Goal: Task Accomplishment & Management: Use online tool/utility

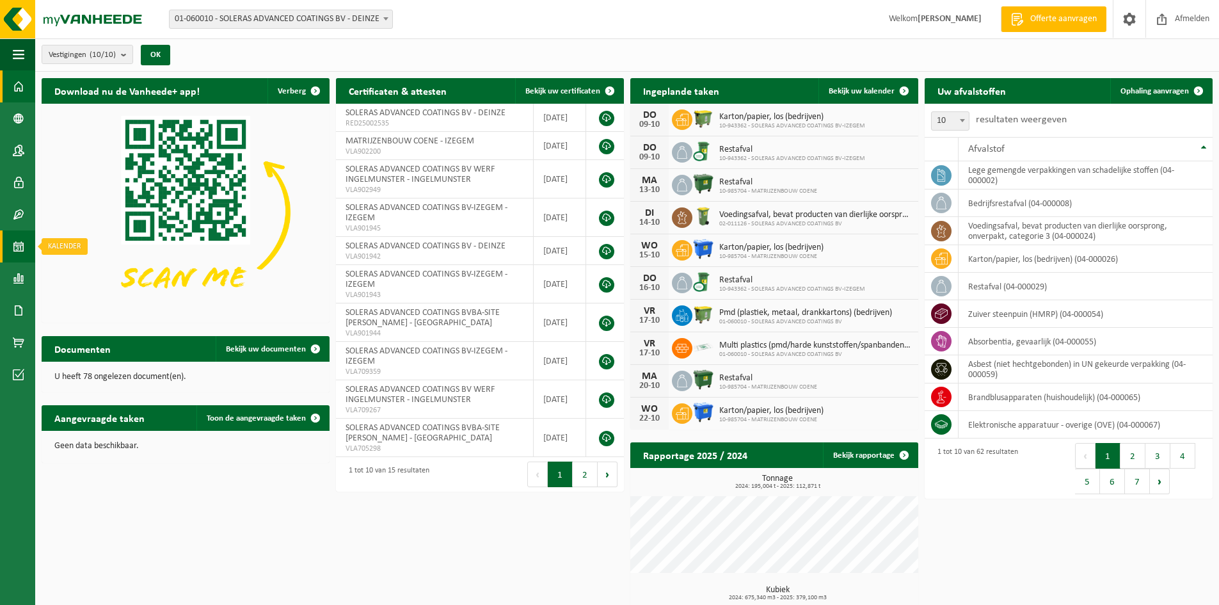
click at [13, 235] on span at bounding box center [19, 246] width 12 height 32
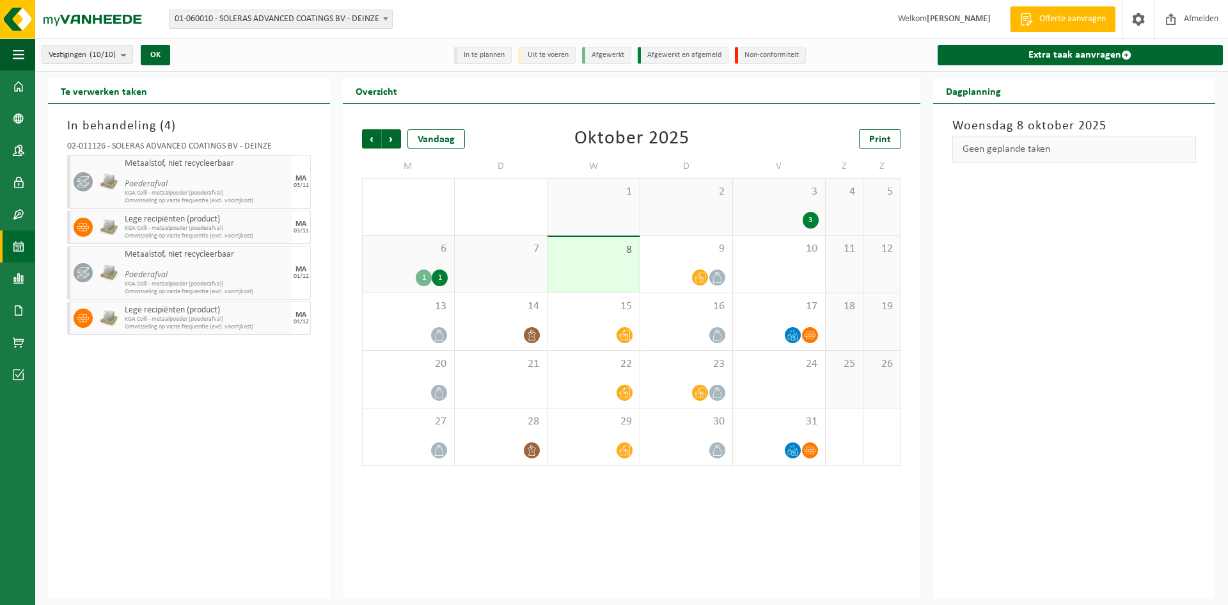
click at [388, 17] on span at bounding box center [385, 18] width 13 height 17
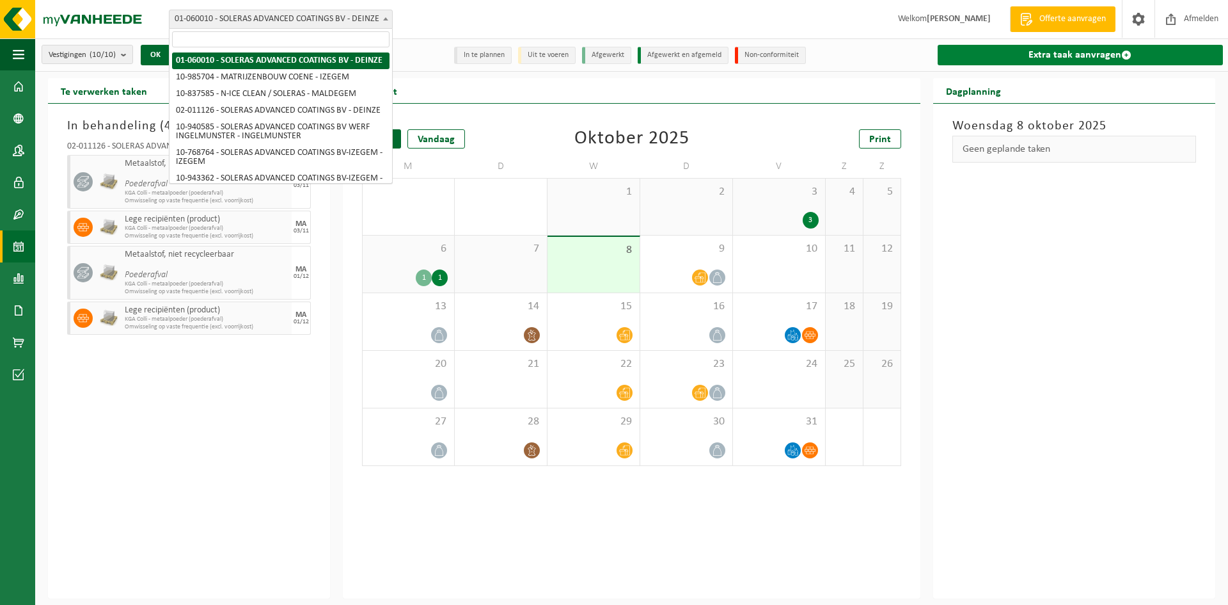
click at [1084, 65] on link "Extra taak aanvragen" at bounding box center [1080, 55] width 285 height 20
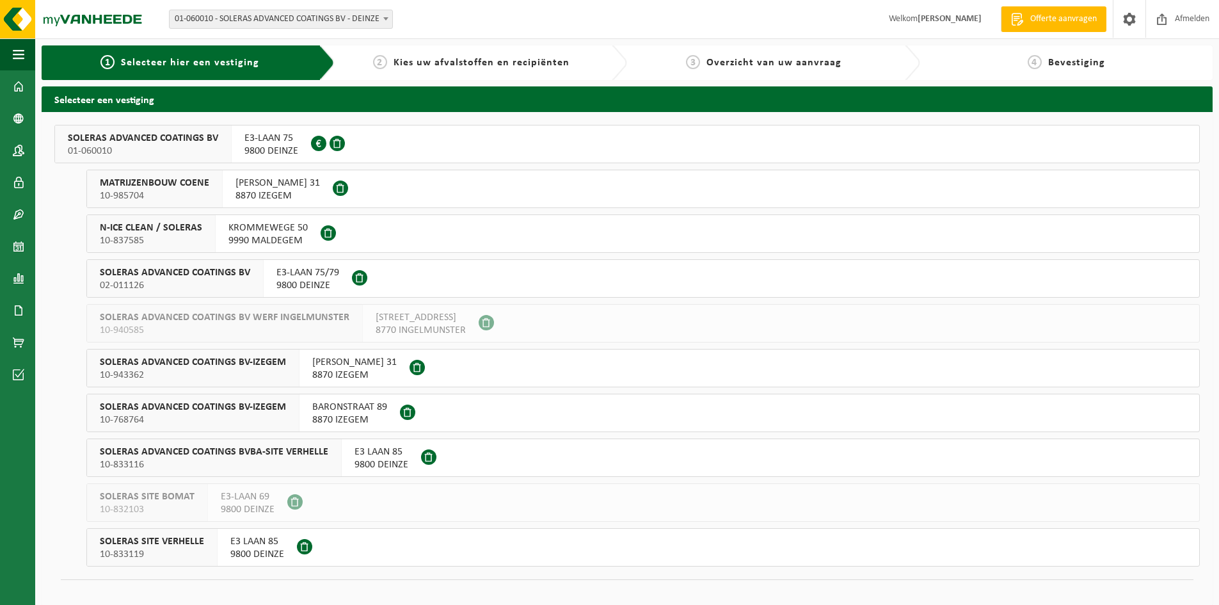
click at [158, 273] on span "SOLERAS ADVANCED COATINGS BV" at bounding box center [175, 272] width 150 height 13
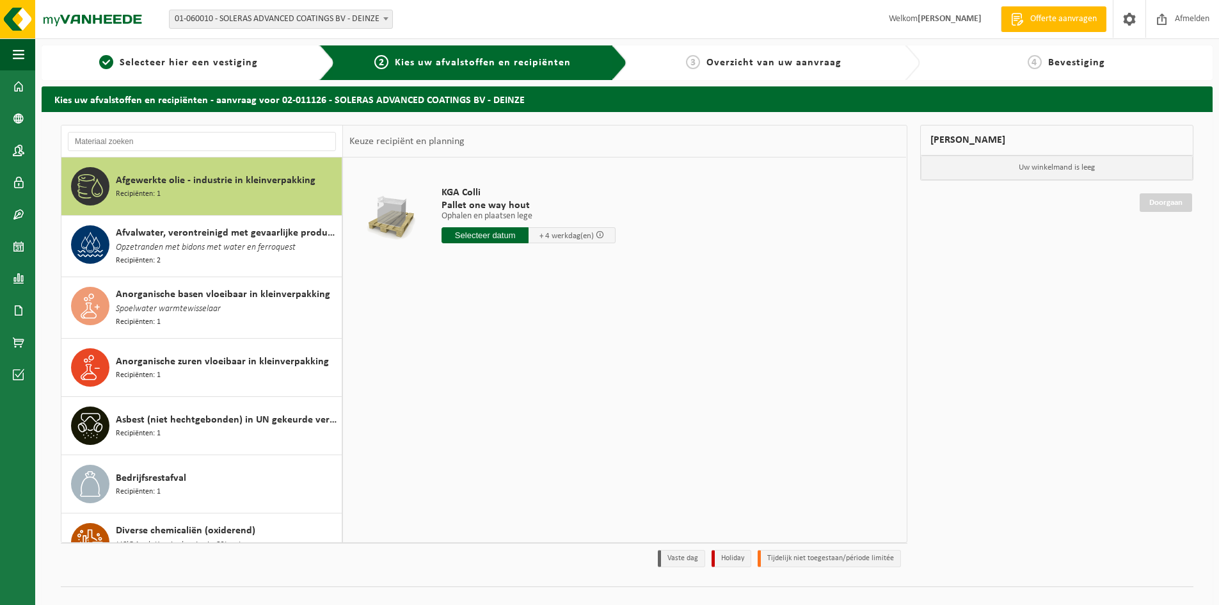
click at [389, 20] on span at bounding box center [385, 18] width 13 height 17
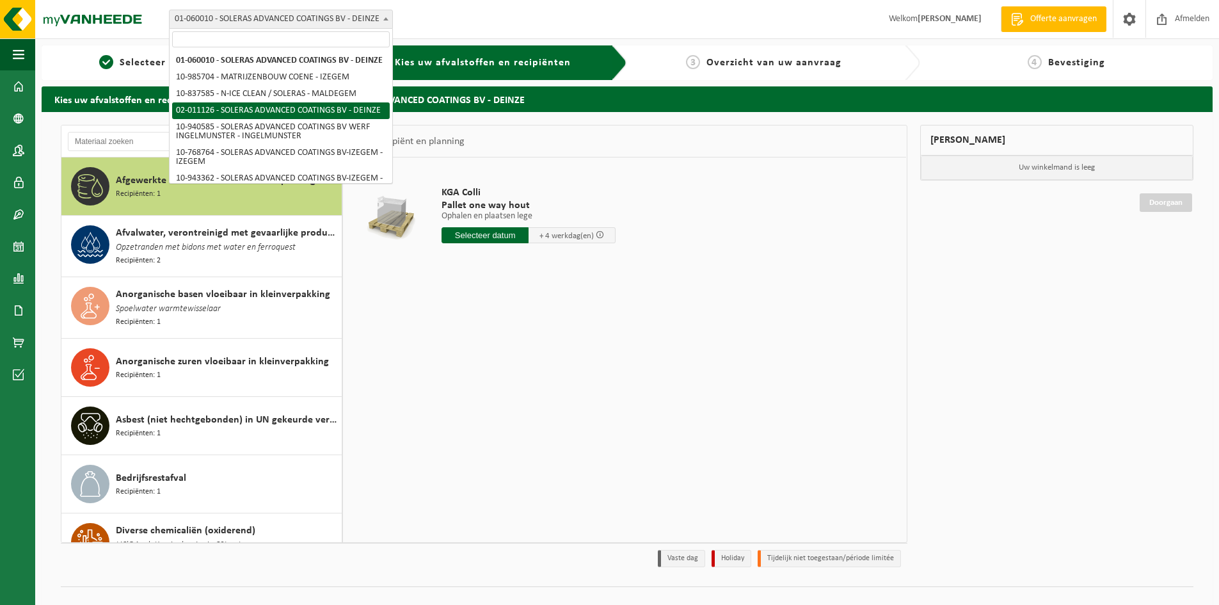
select select "2093"
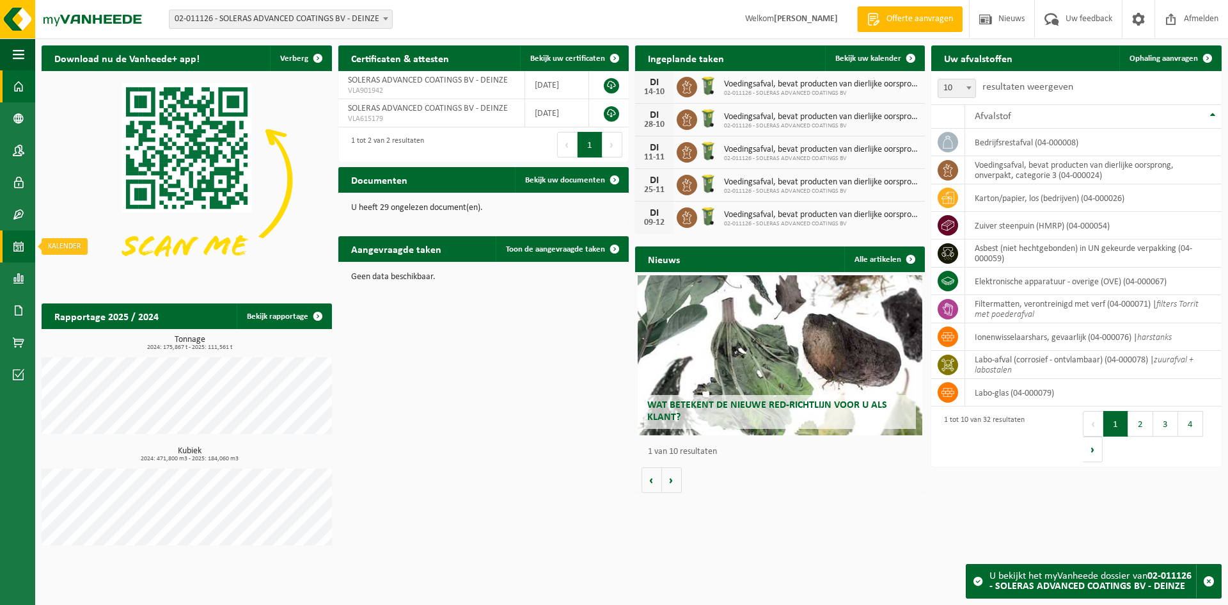
click at [21, 244] on span at bounding box center [19, 246] width 12 height 32
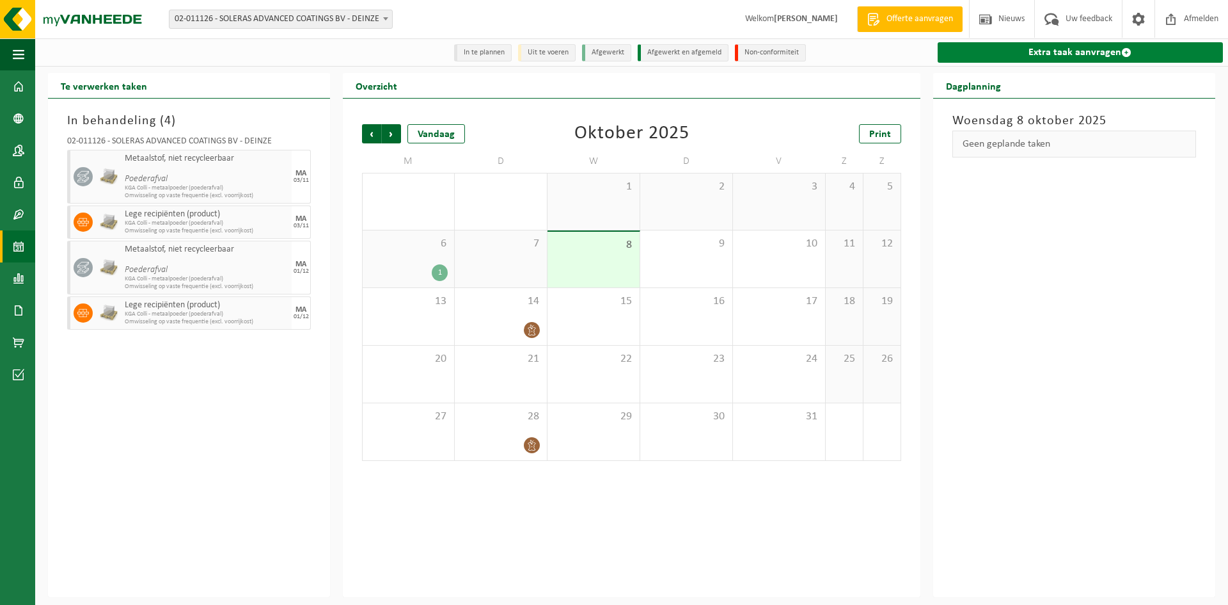
click at [1025, 52] on link "Extra taak aanvragen" at bounding box center [1080, 52] width 285 height 20
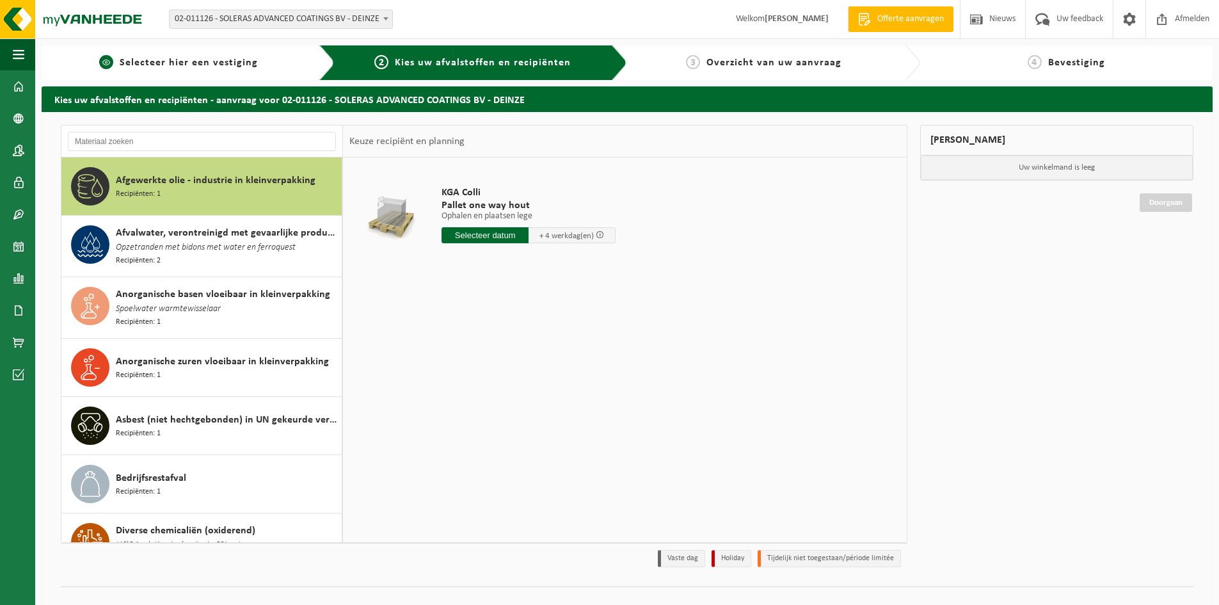
click at [242, 63] on span "Selecteer hier een vestiging" at bounding box center [189, 63] width 138 height 10
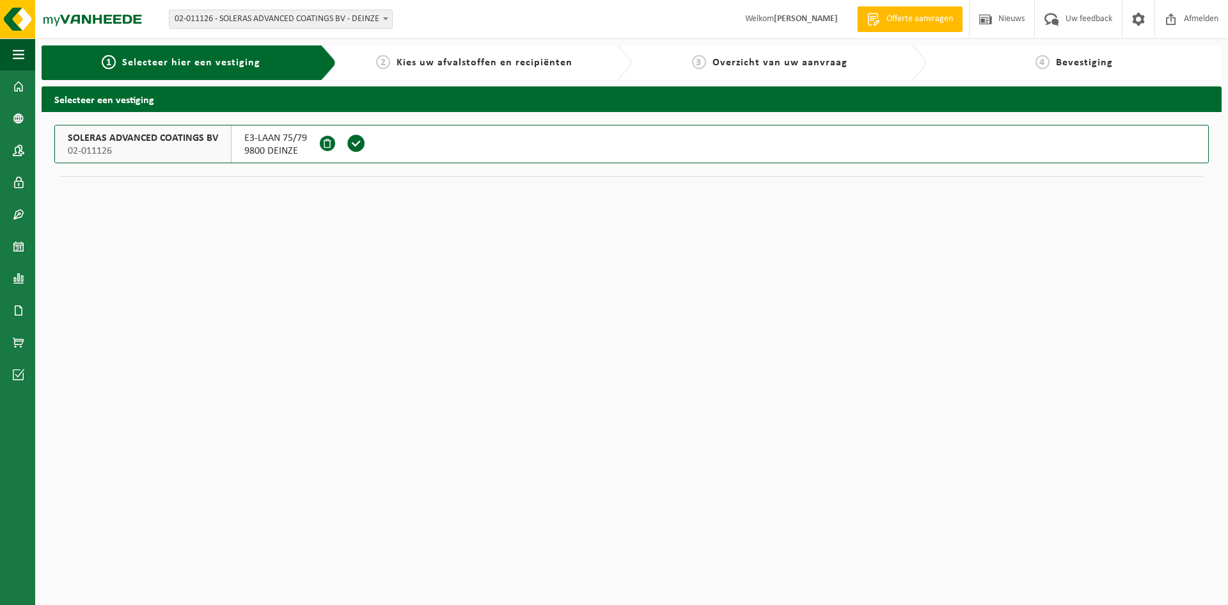
click at [193, 59] on span "Selecteer hier een vestiging" at bounding box center [191, 63] width 138 height 10
click at [200, 134] on span "SOLERAS ADVANCED COATINGS BV" at bounding box center [143, 138] width 150 height 13
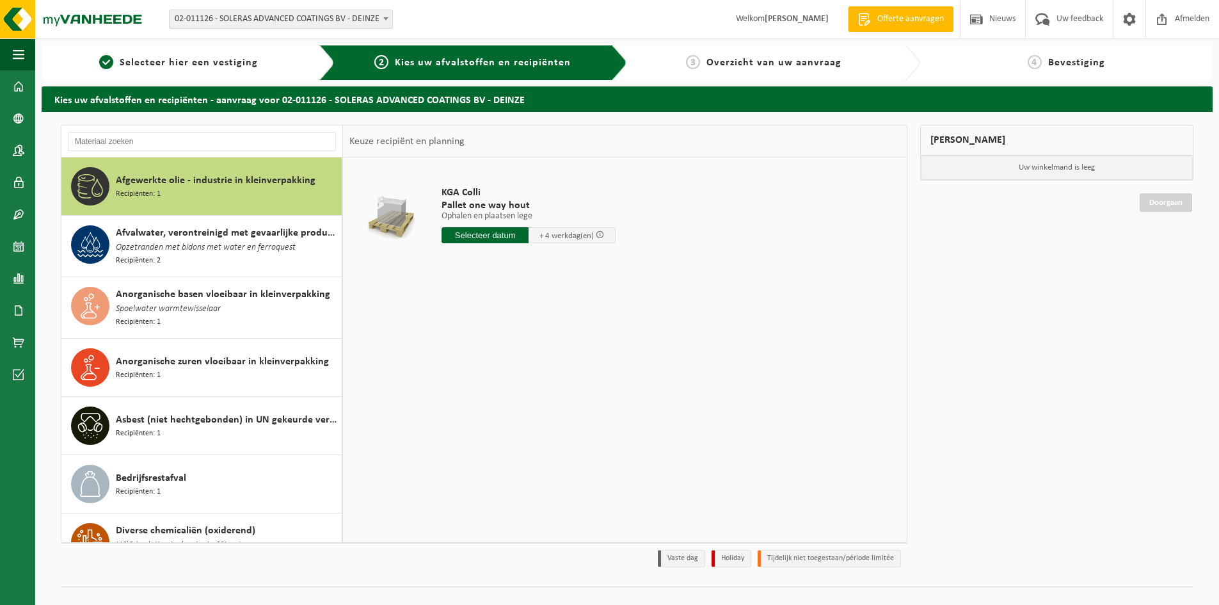
scroll to position [20, 0]
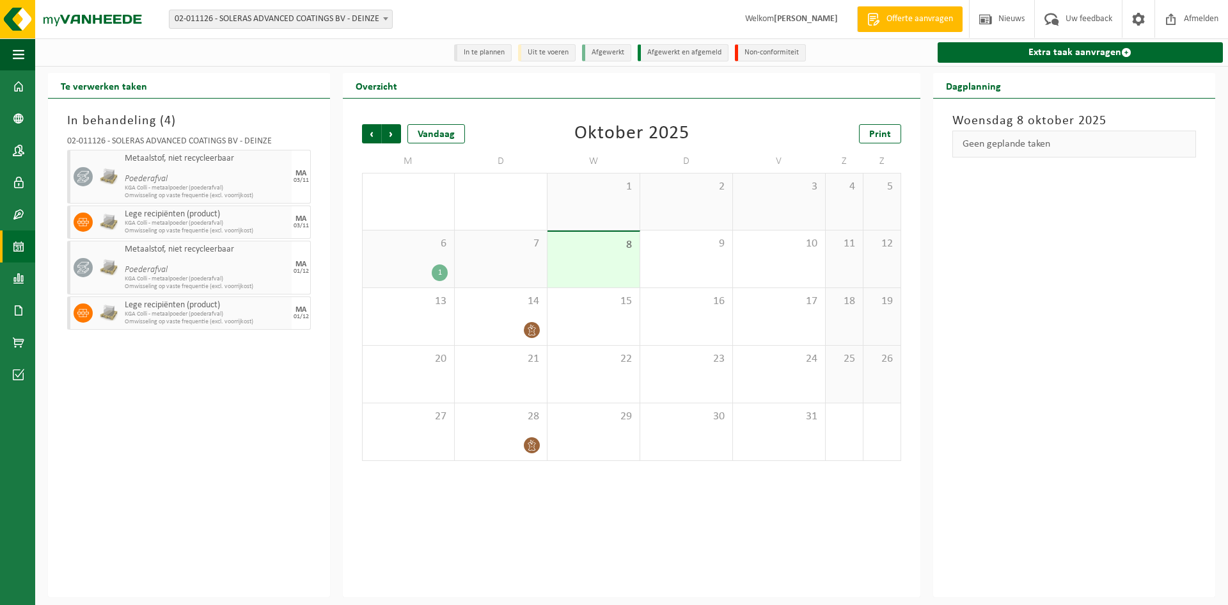
click at [22, 245] on span at bounding box center [19, 246] width 12 height 32
click at [1040, 58] on link "Extra taak aanvragen" at bounding box center [1080, 52] width 285 height 20
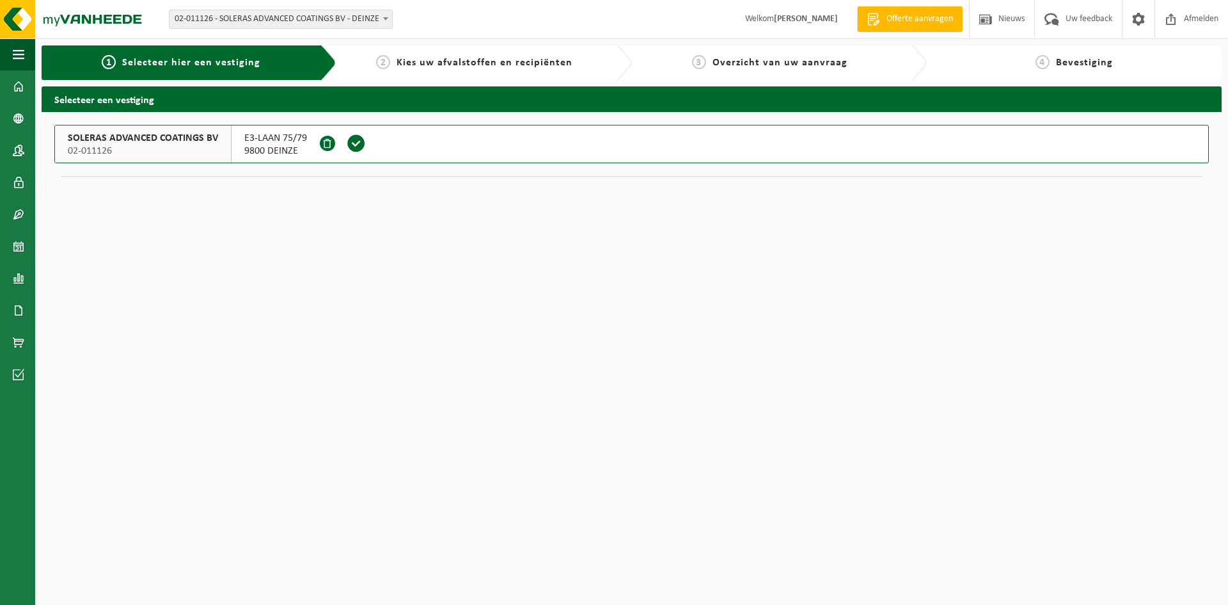
click at [228, 52] on div "1 Selecteer hier een vestiging" at bounding box center [181, 62] width 311 height 35
click at [394, 20] on form "01-060010 - SOLERAS ADVANCED COATINGS BV - DEINZE 10-985704 - MATRIJZENBOUW COE…" at bounding box center [287, 18] width 237 height 7
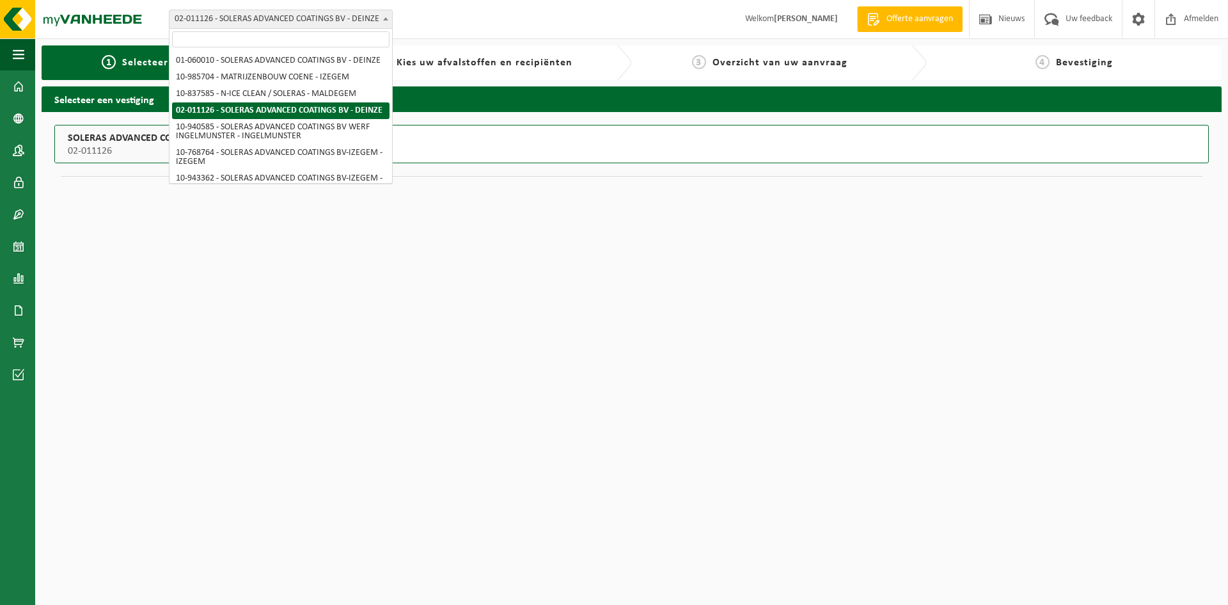
click at [388, 20] on span at bounding box center [385, 18] width 13 height 17
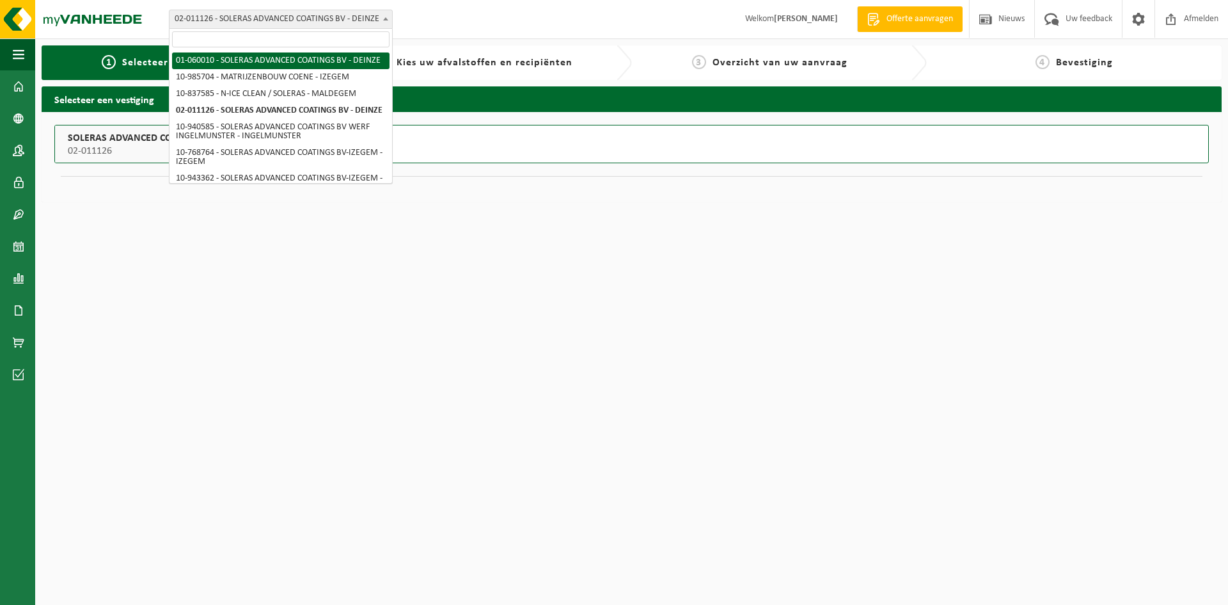
select select "394"
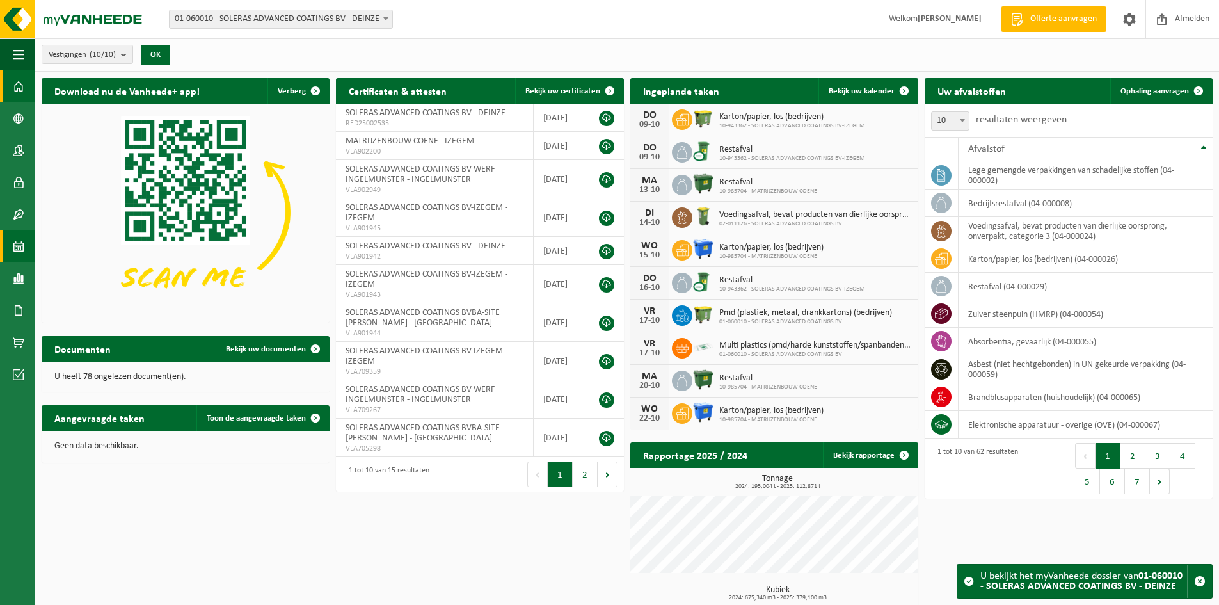
click at [12, 242] on link "Kalender" at bounding box center [17, 246] width 35 height 32
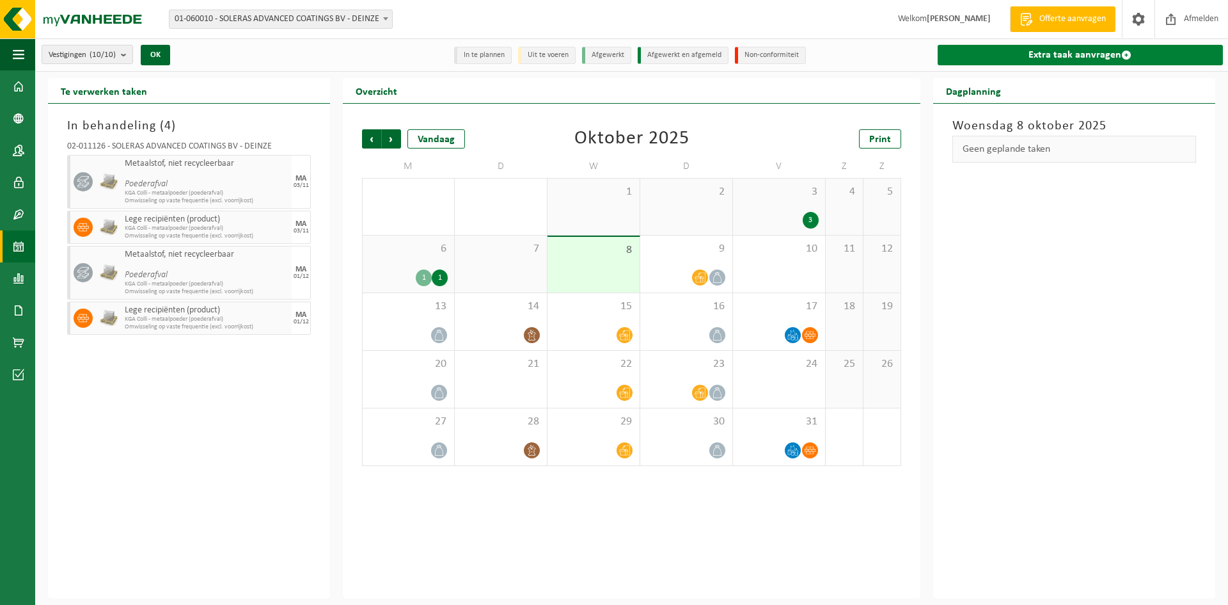
click at [1080, 54] on link "Extra taak aanvragen" at bounding box center [1080, 55] width 285 height 20
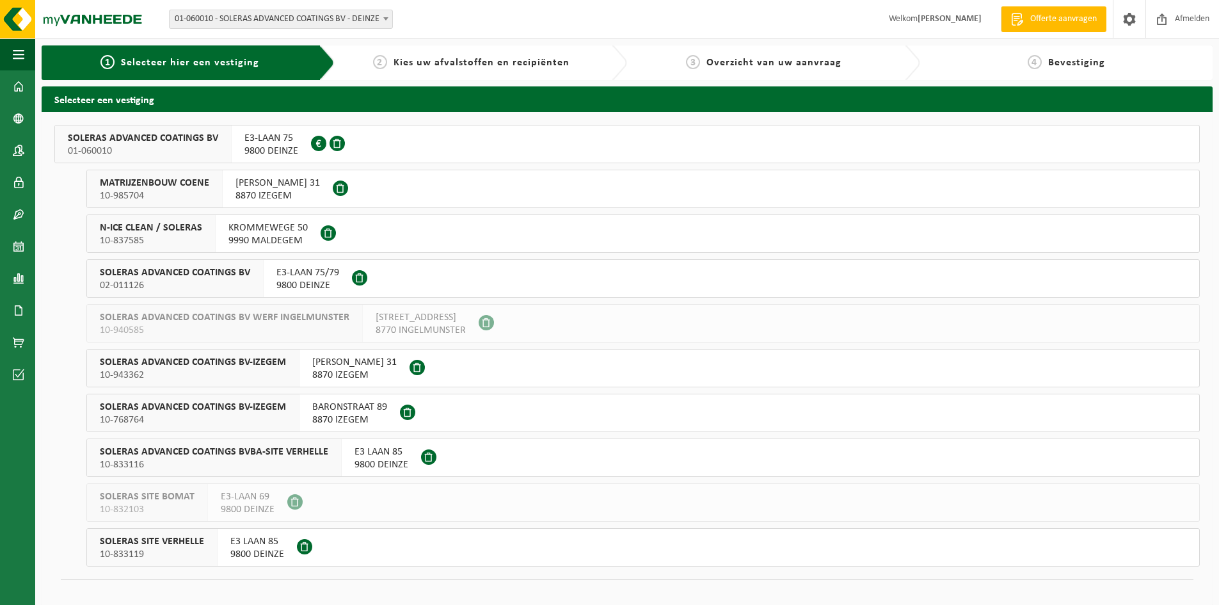
click at [260, 448] on span "SOLERAS ADVANCED COATINGS BVBA-SITE VERHELLE" at bounding box center [214, 451] width 228 height 13
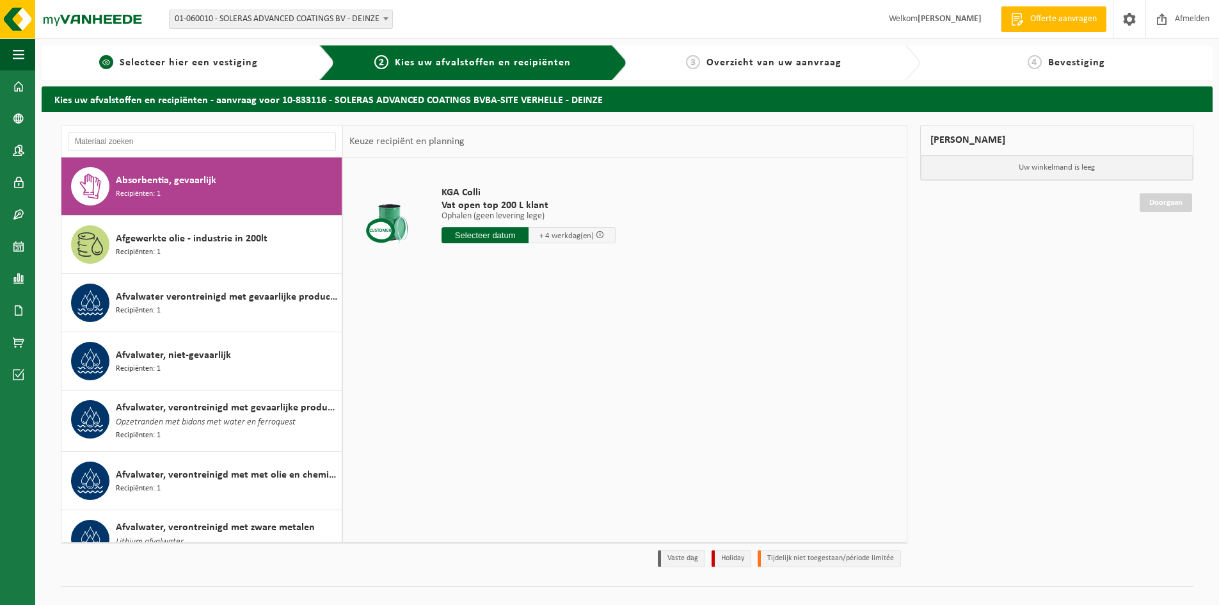
click at [208, 47] on div "1 Selecteer hier een vestiging" at bounding box center [188, 62] width 293 height 35
click at [207, 58] on span "Selecteer hier een vestiging" at bounding box center [189, 63] width 138 height 10
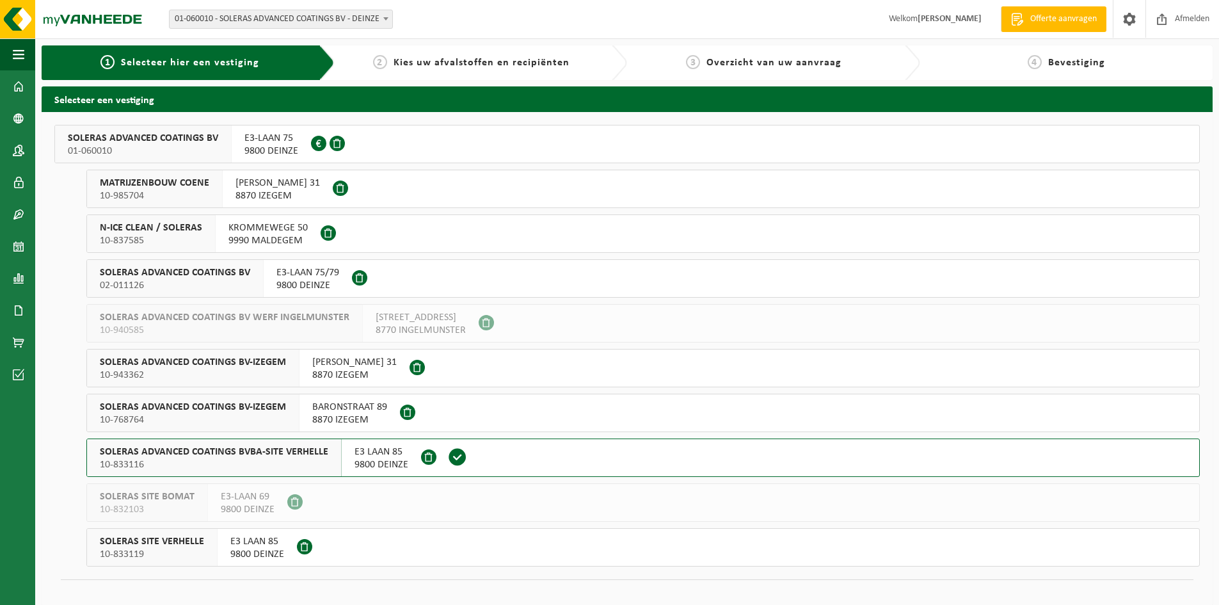
scroll to position [13, 0]
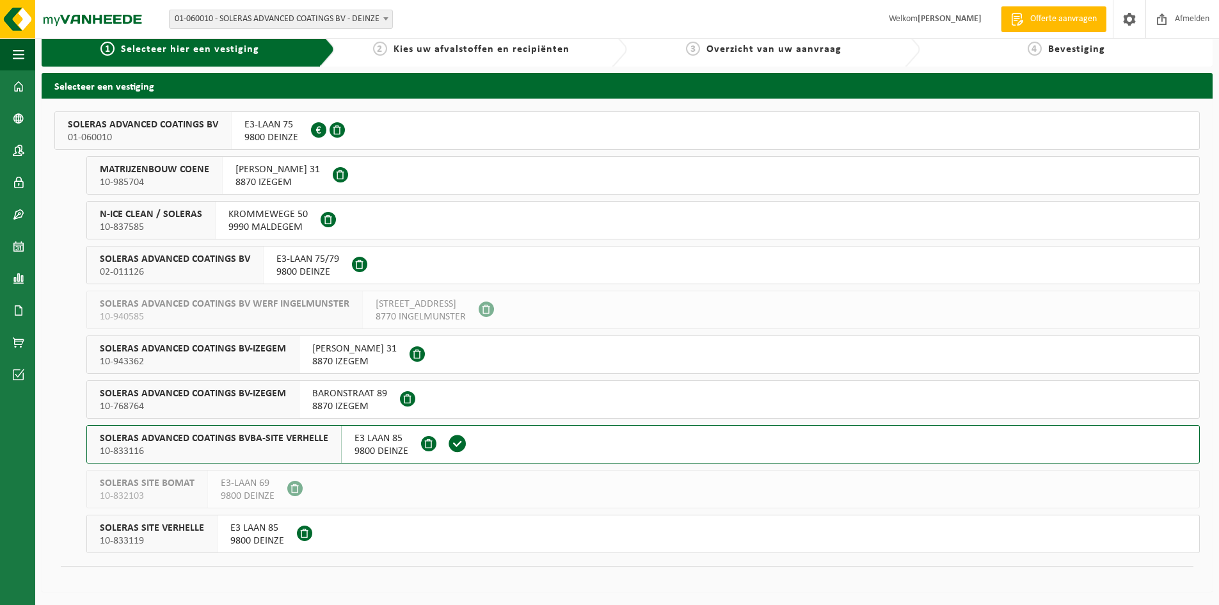
click at [168, 535] on span "10-833119" at bounding box center [152, 540] width 104 height 13
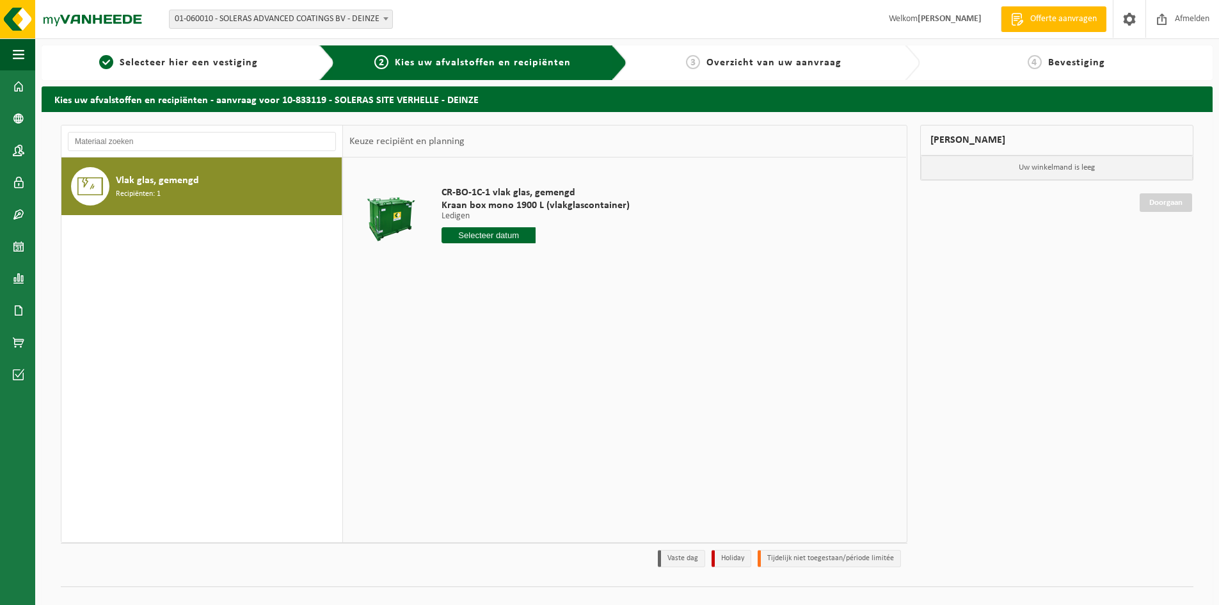
click at [503, 241] on input "text" at bounding box center [488, 235] width 94 height 16
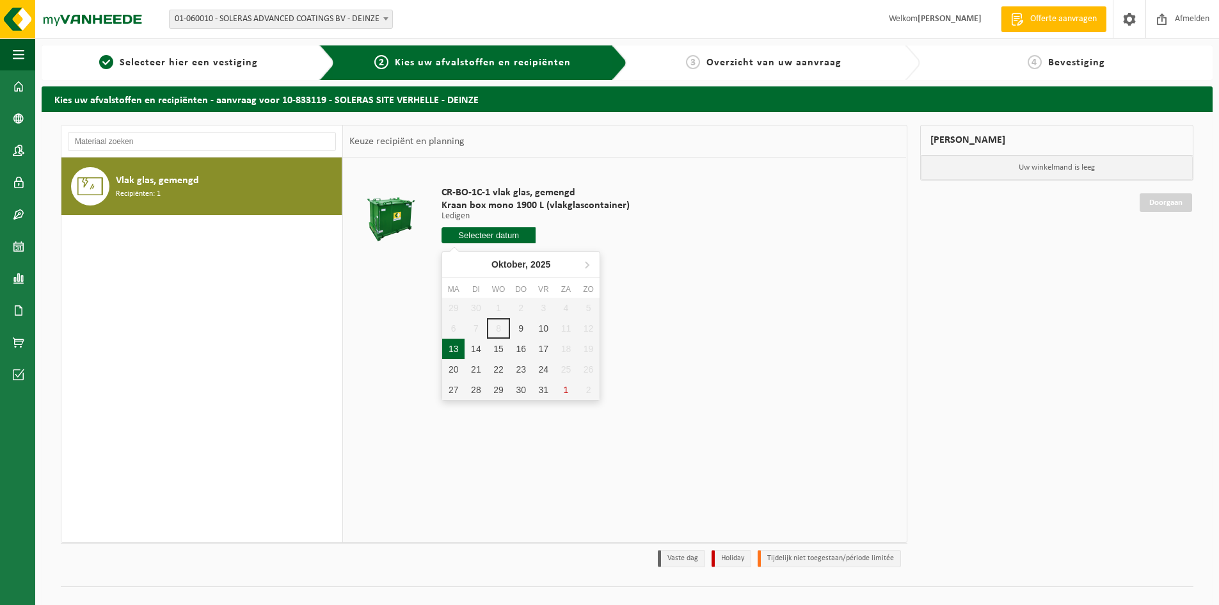
click at [454, 354] on div "13" at bounding box center [453, 348] width 22 height 20
type input "Van 2025-10-13"
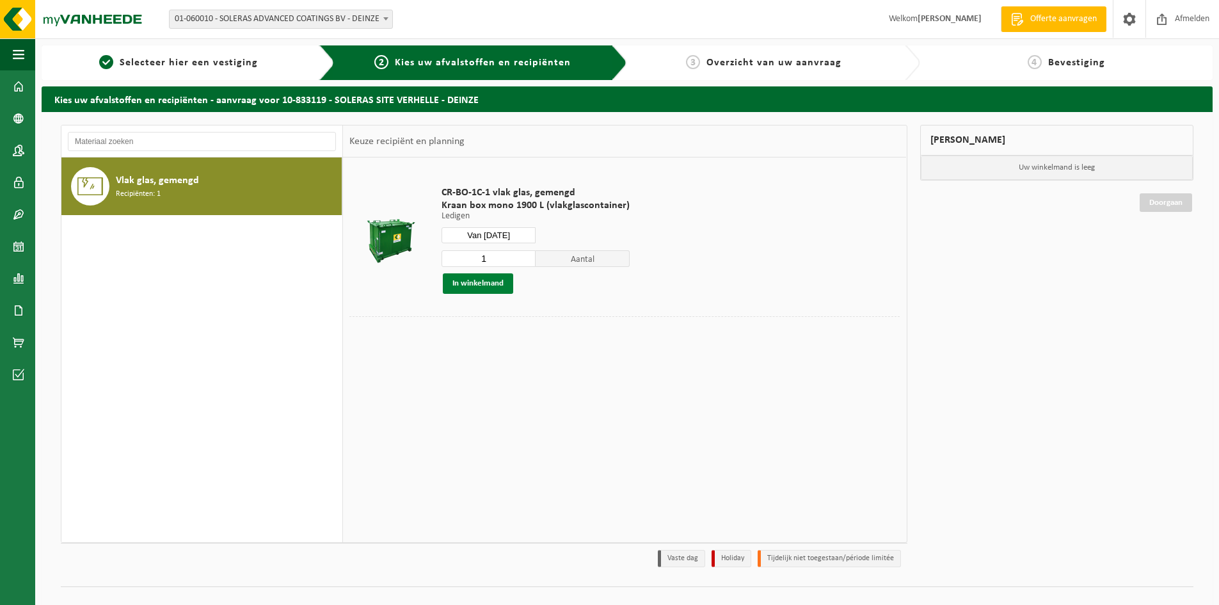
click at [480, 282] on button "In winkelmand" at bounding box center [478, 283] width 70 height 20
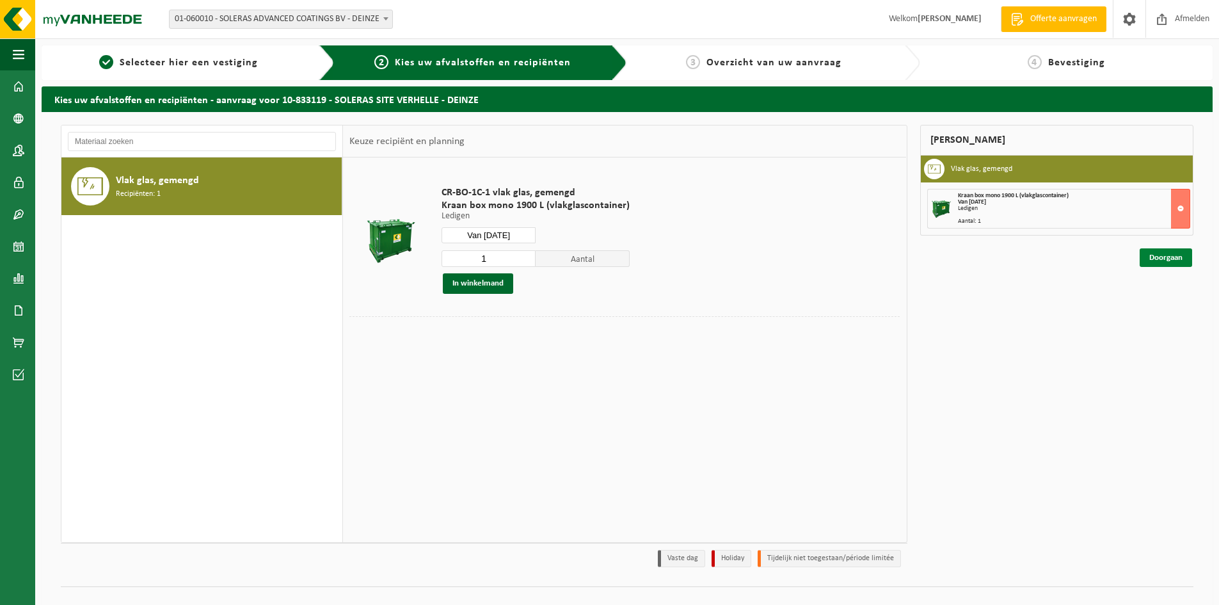
click at [1178, 257] on link "Doorgaan" at bounding box center [1165, 257] width 52 height 19
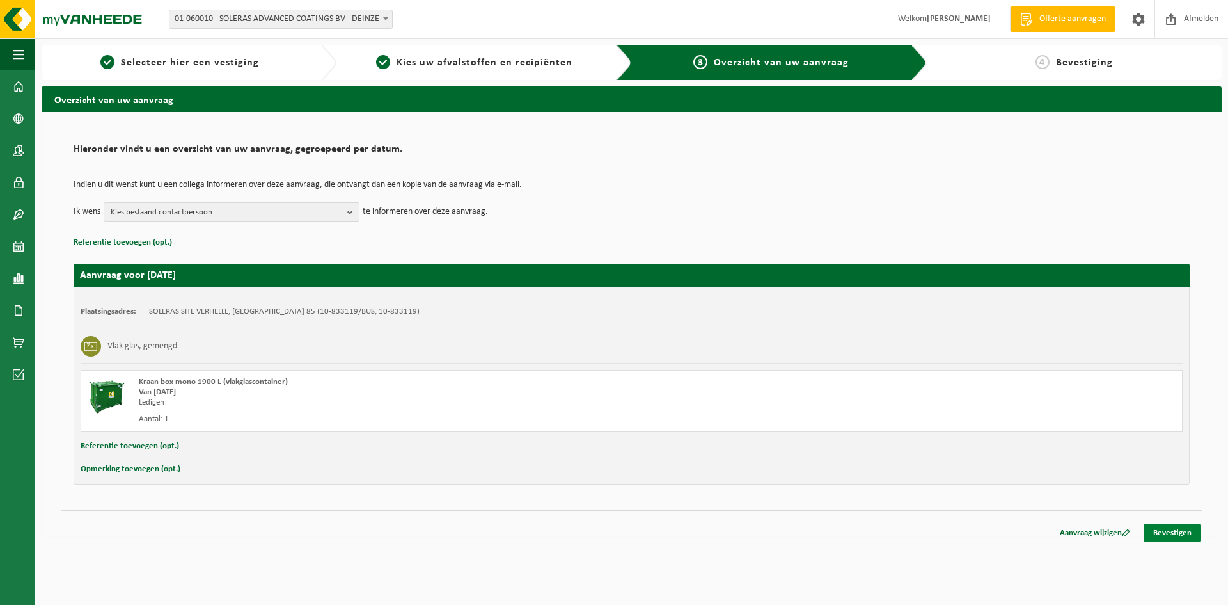
click at [1170, 533] on link "Bevestigen" at bounding box center [1173, 532] width 58 height 19
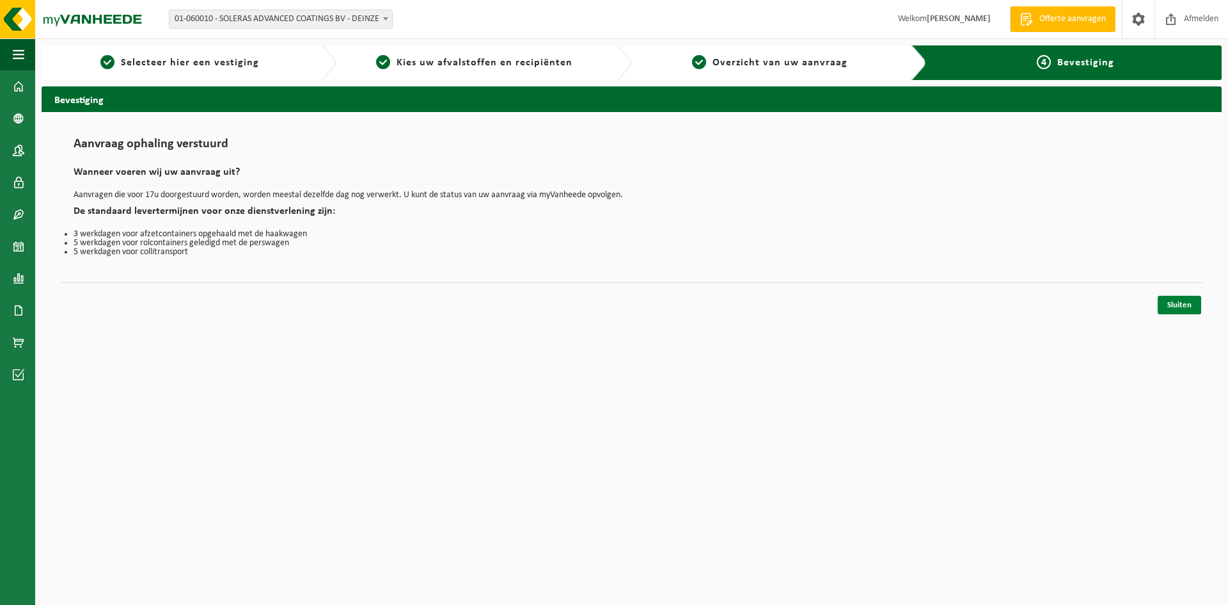
click at [1176, 307] on link "Sluiten" at bounding box center [1180, 305] width 44 height 19
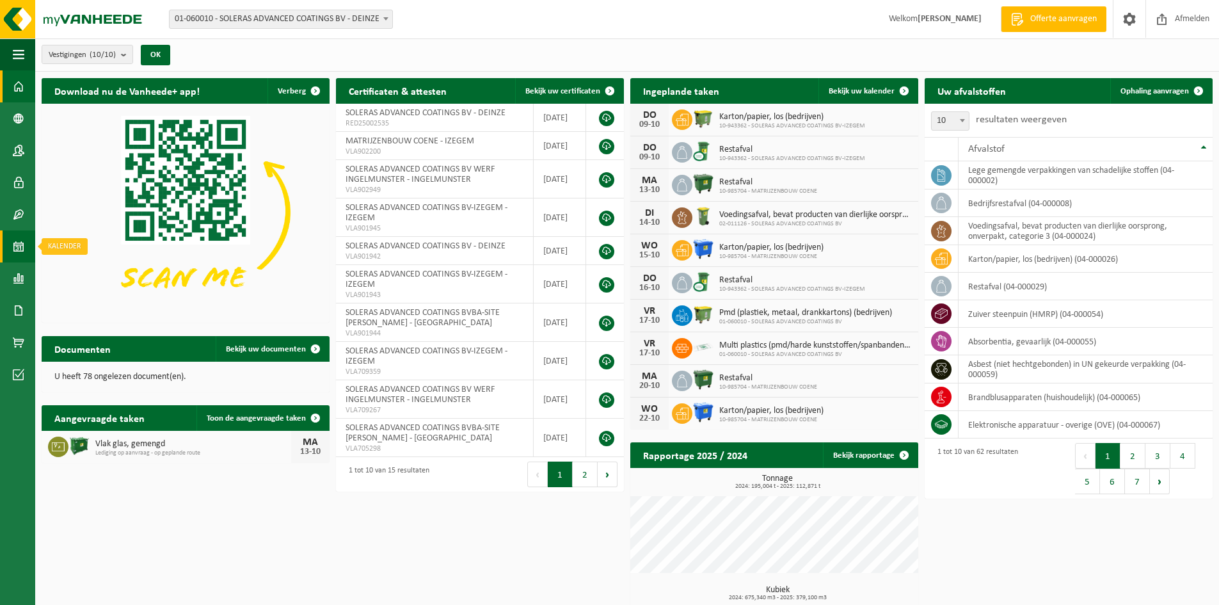
click at [22, 242] on span at bounding box center [19, 246] width 12 height 32
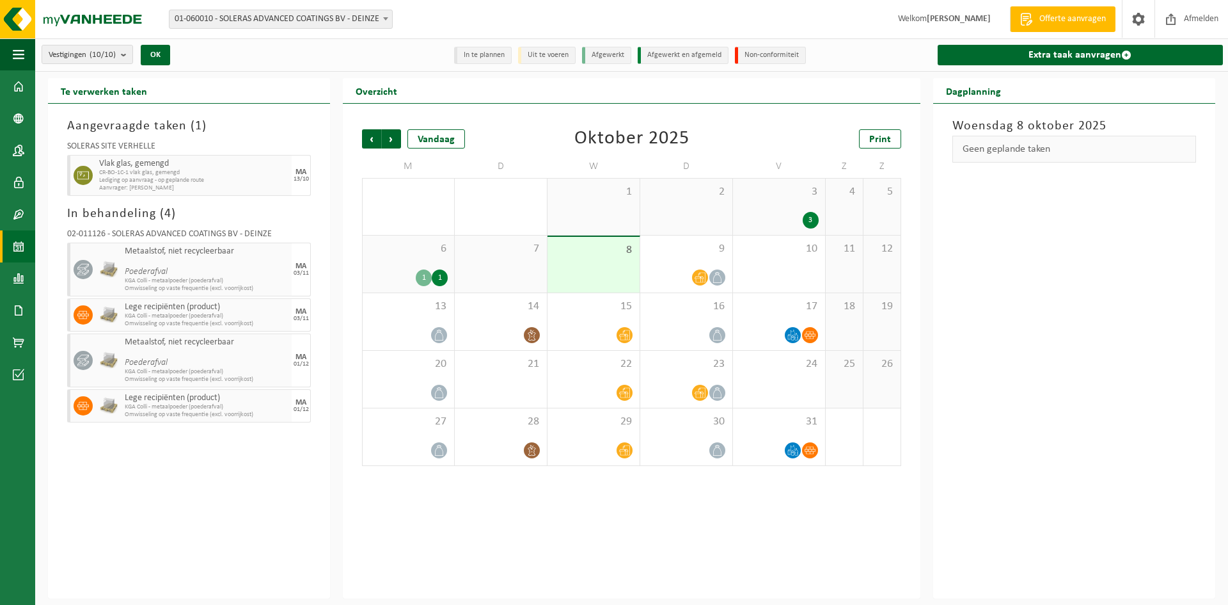
click at [384, 19] on b at bounding box center [385, 18] width 5 height 3
click at [1056, 62] on link "Extra taak aanvragen" at bounding box center [1080, 55] width 285 height 20
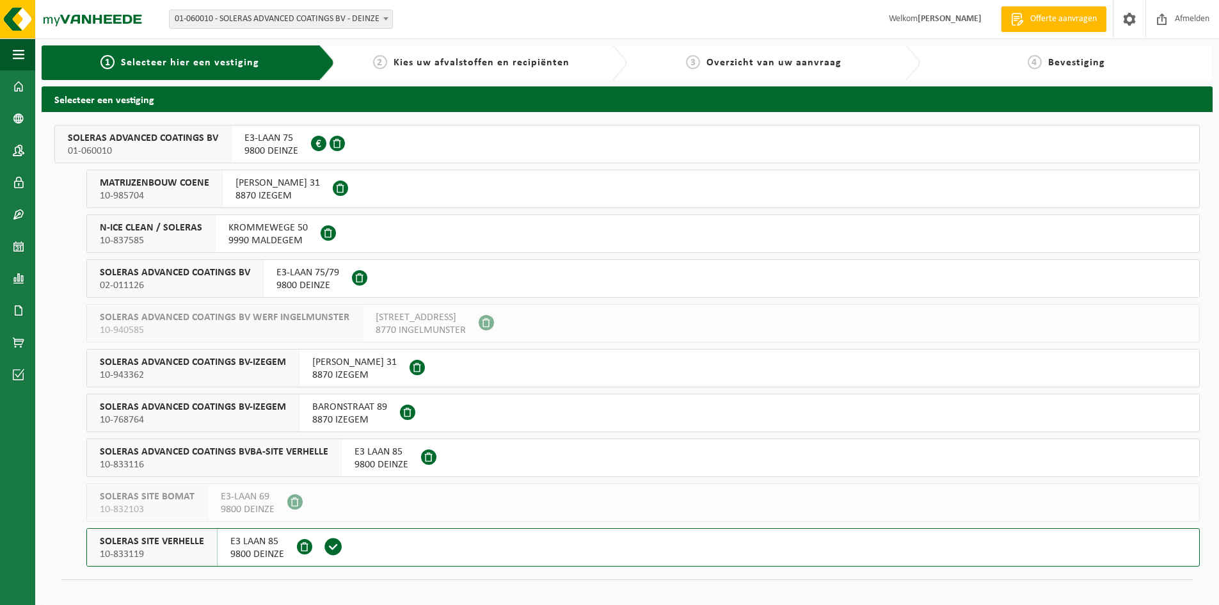
click at [178, 276] on span "SOLERAS ADVANCED COATINGS BV" at bounding box center [175, 272] width 150 height 13
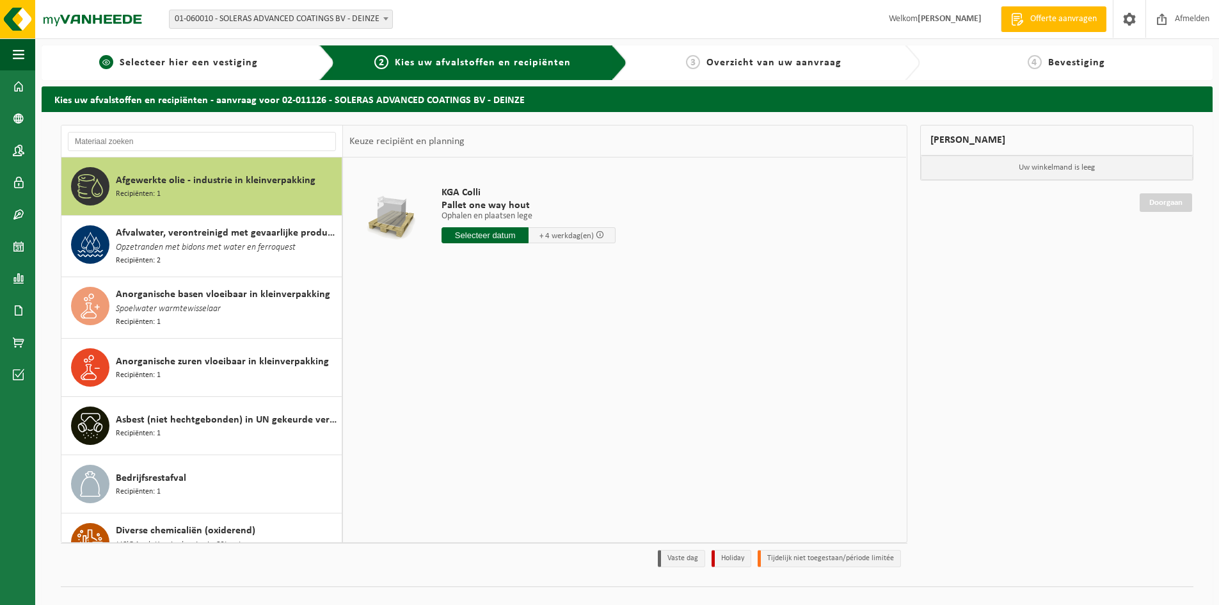
click at [171, 69] on link "1 Selecteer hier een vestiging" at bounding box center [178, 62] width 261 height 15
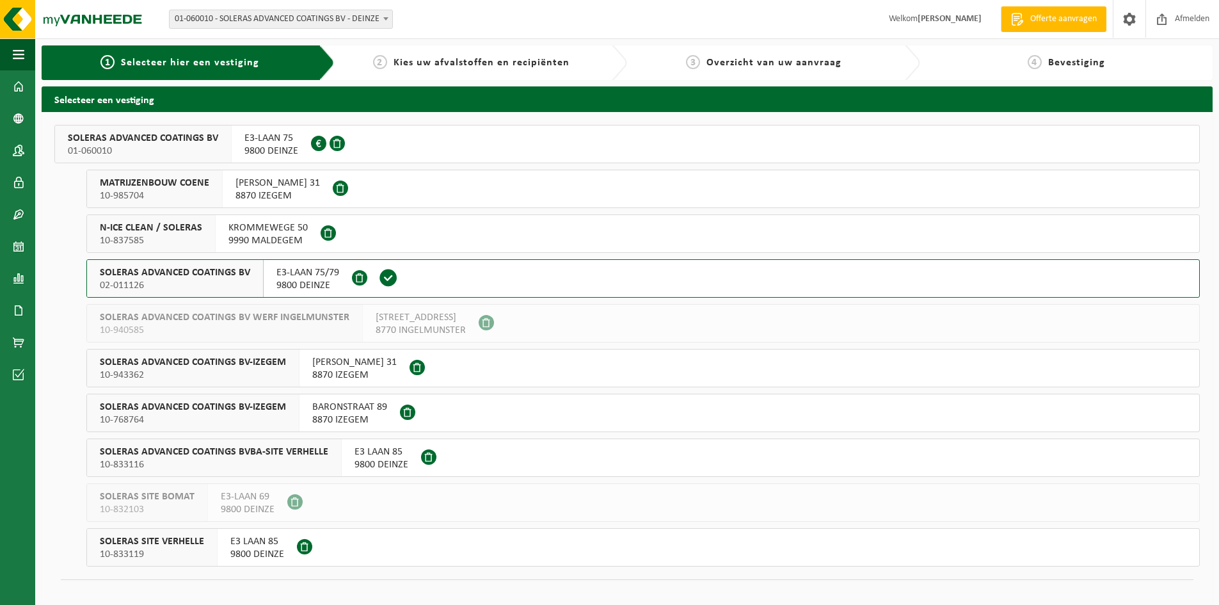
click at [408, 412] on span at bounding box center [407, 411] width 15 height 15
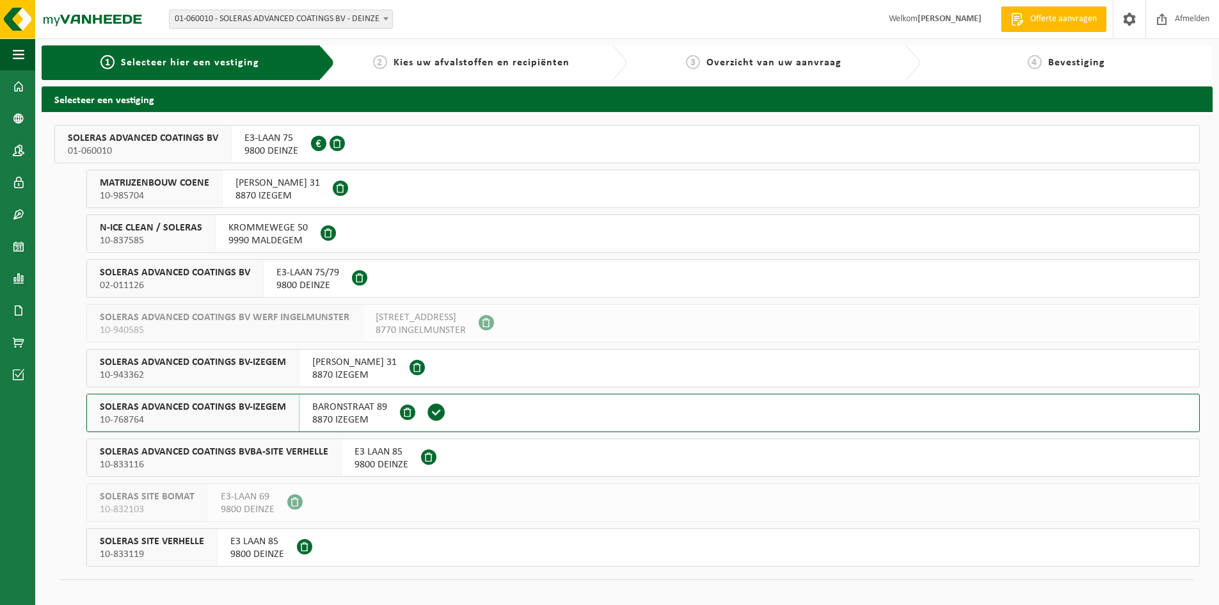
click at [428, 415] on span at bounding box center [436, 411] width 19 height 19
click at [15, 83] on span at bounding box center [19, 86] width 12 height 32
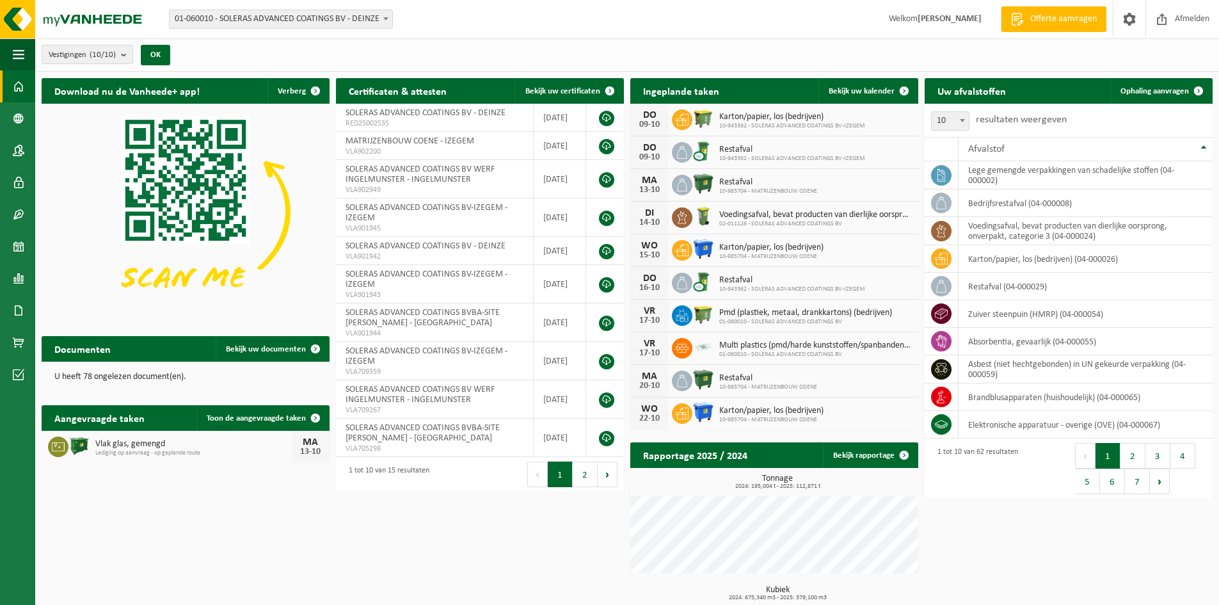
click at [21, 84] on span at bounding box center [19, 86] width 12 height 32
click at [131, 54] on b "submit" at bounding box center [127, 54] width 12 height 18
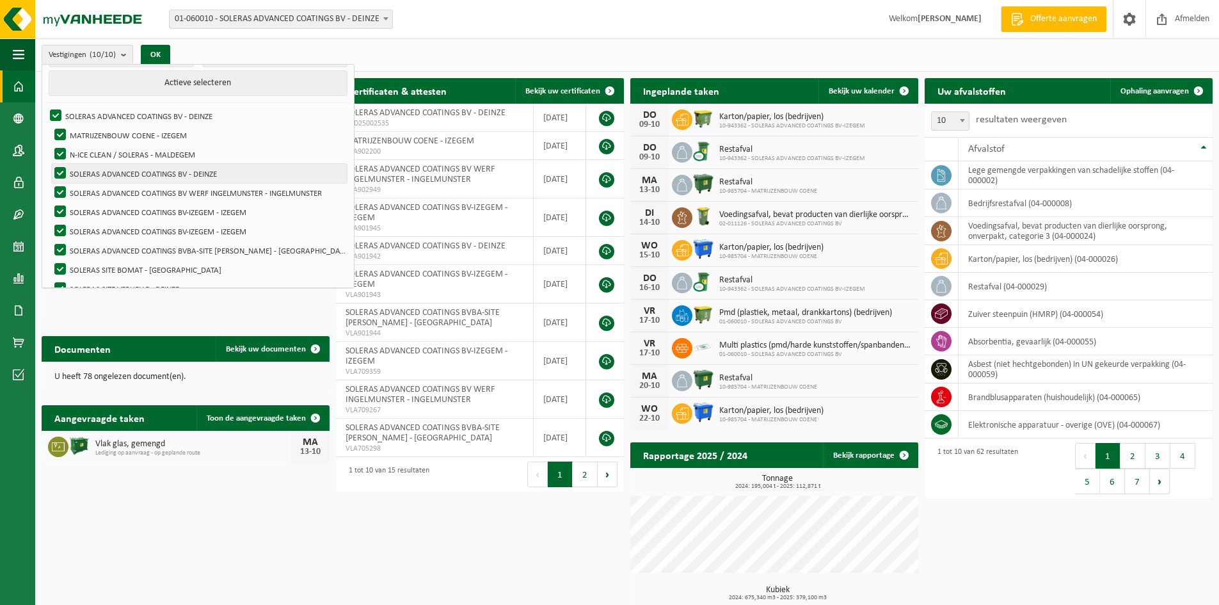
scroll to position [45, 0]
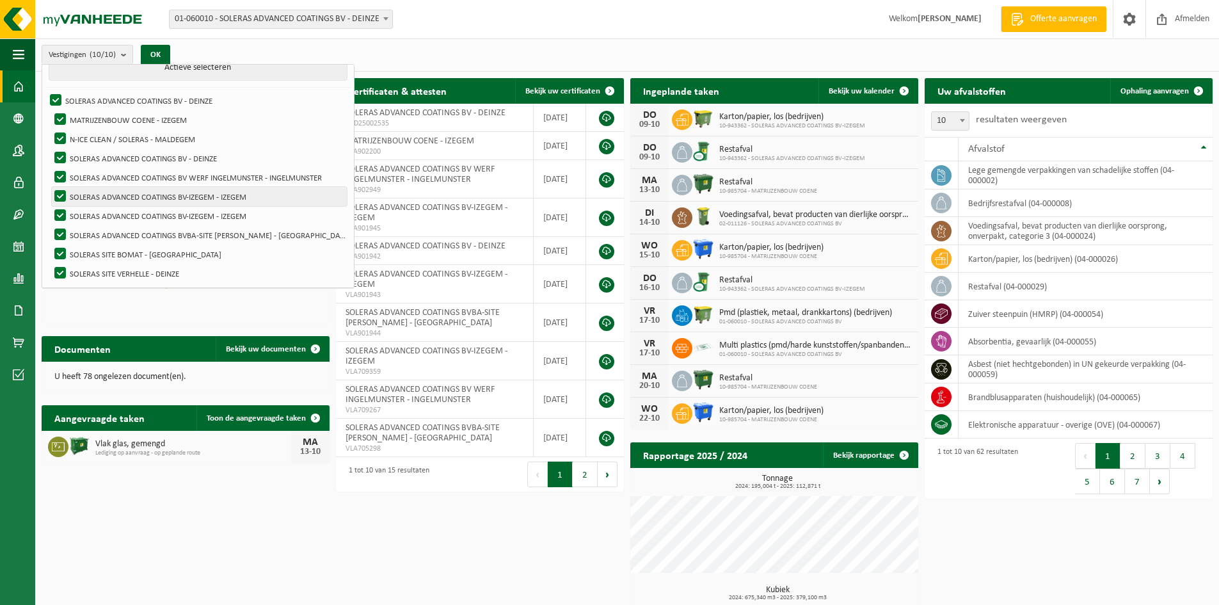
click at [165, 202] on label "SOLERAS ADVANCED COATINGS BV-IZEGEM - IZEGEM" at bounding box center [199, 196] width 295 height 19
click at [50, 187] on input "SOLERAS ADVANCED COATINGS BV-IZEGEM - IZEGEM" at bounding box center [49, 186] width 1 height 1
click at [165, 202] on label "SOLERAS ADVANCED COATINGS BV-IZEGEM - IZEGEM" at bounding box center [199, 196] width 295 height 19
click at [50, 187] on input "SOLERAS ADVANCED COATINGS BV-IZEGEM - IZEGEM" at bounding box center [49, 186] width 1 height 1
checkbox input "true"
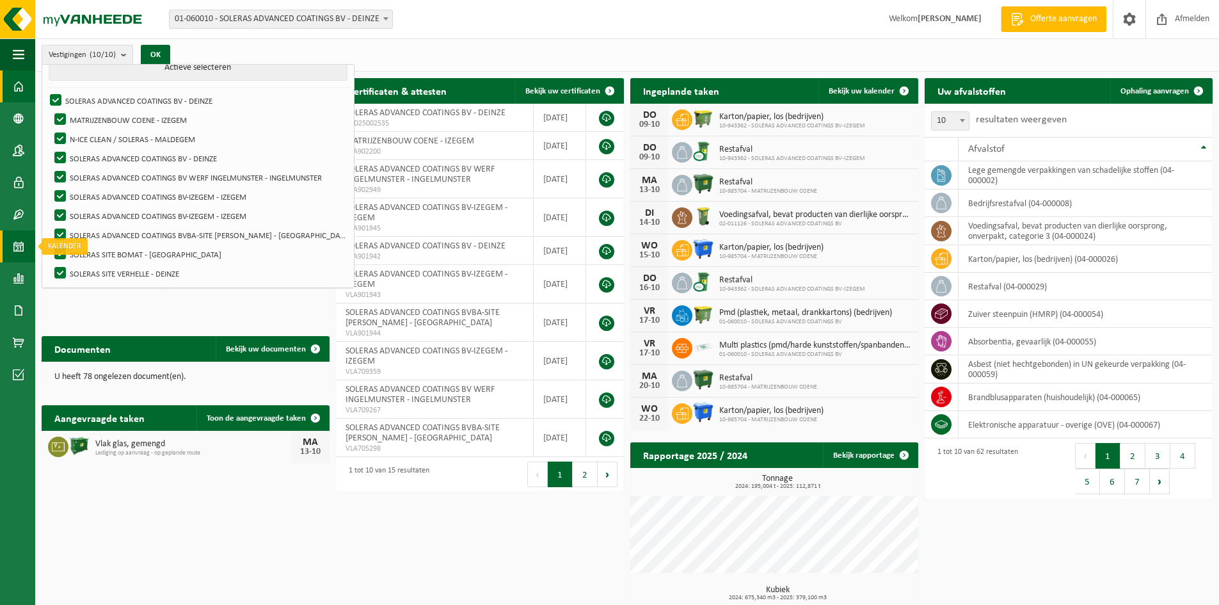
click at [22, 238] on span at bounding box center [19, 246] width 12 height 32
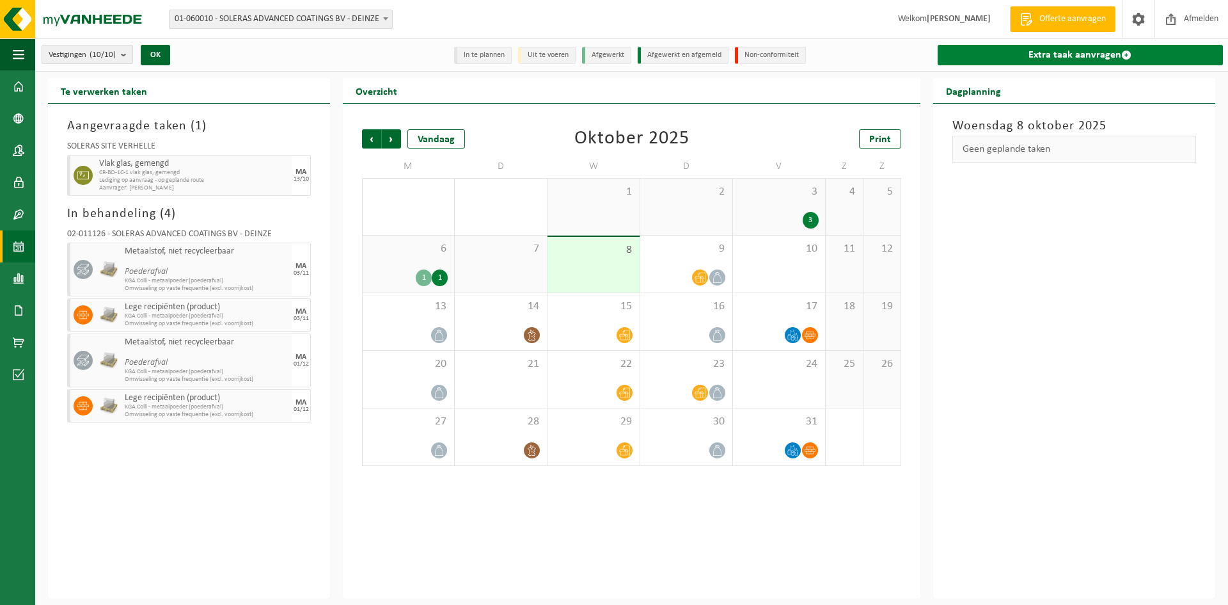
click at [1091, 57] on link "Extra taak aanvragen" at bounding box center [1080, 55] width 285 height 20
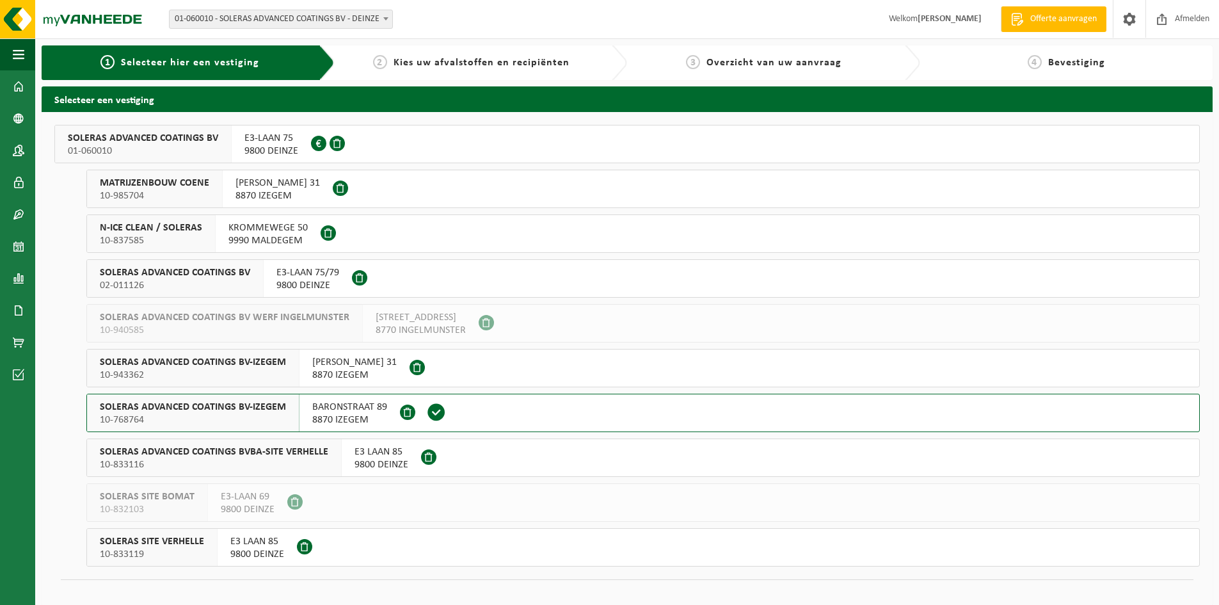
scroll to position [13, 0]
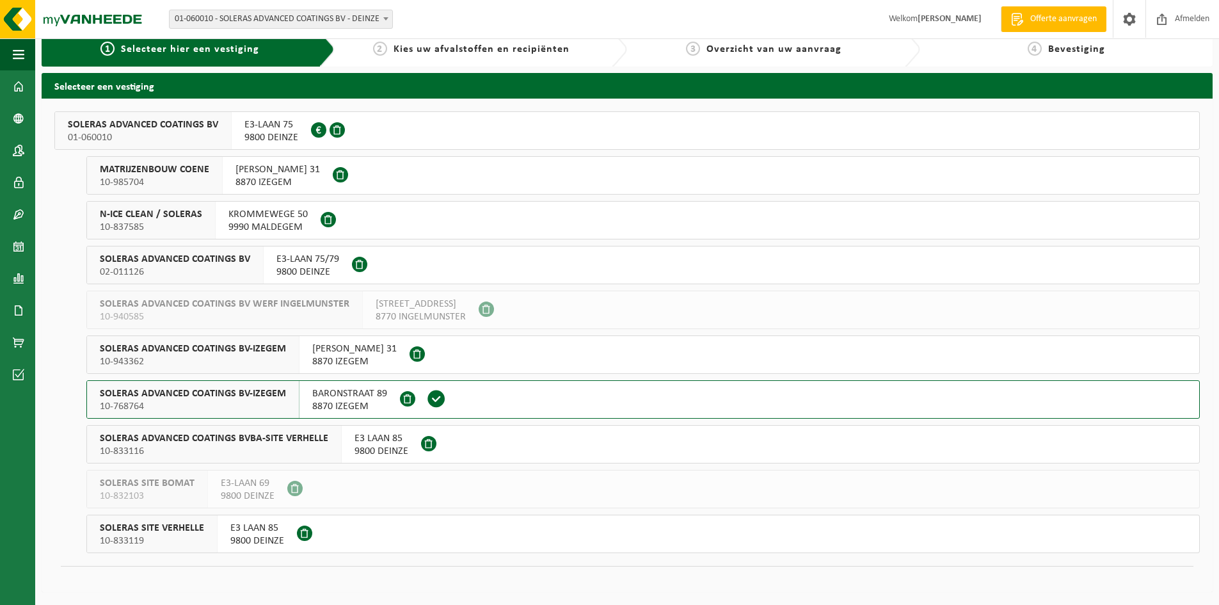
click at [183, 267] on span "02-011126" at bounding box center [175, 272] width 150 height 13
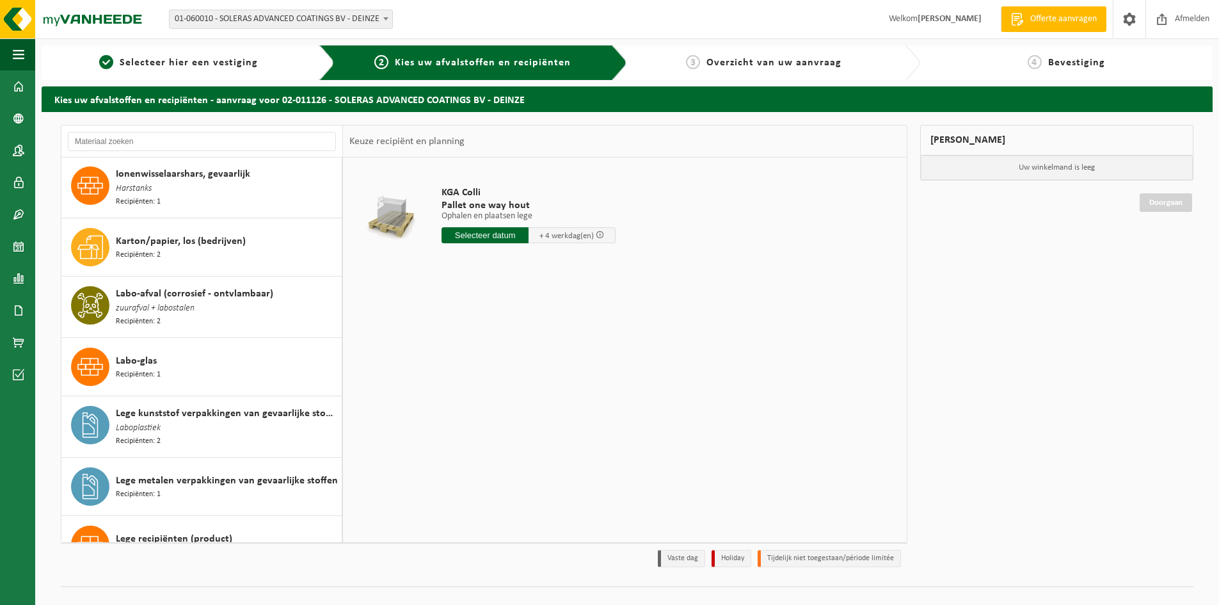
scroll to position [683, 0]
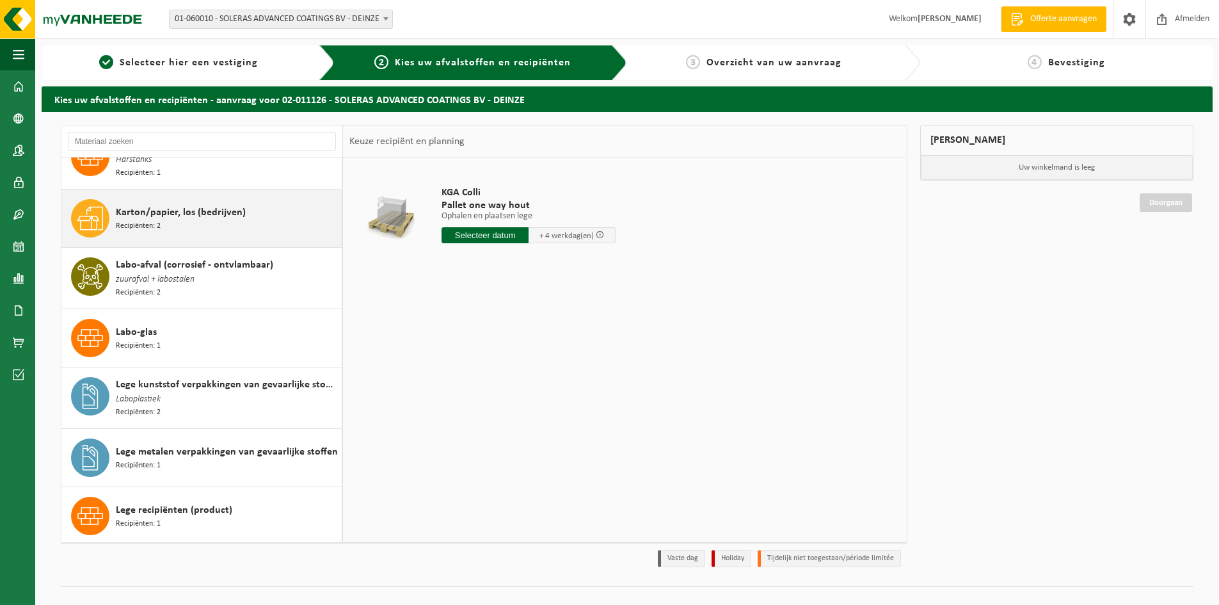
click at [141, 220] on span "Recipiënten: 2" at bounding box center [138, 226] width 45 height 12
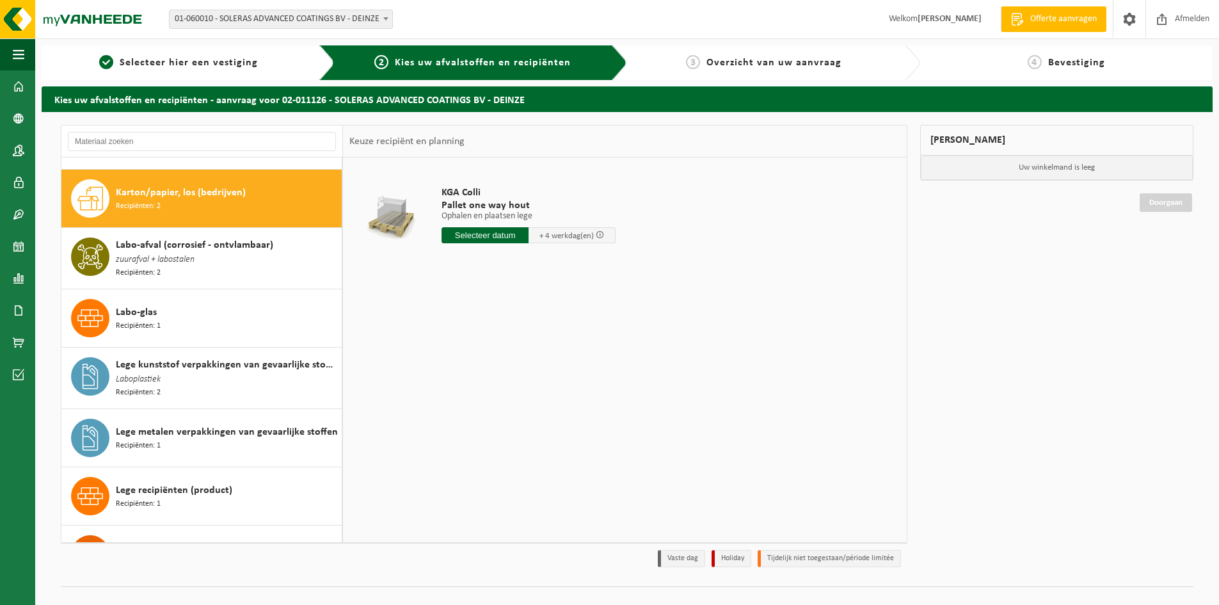
scroll to position [705, 0]
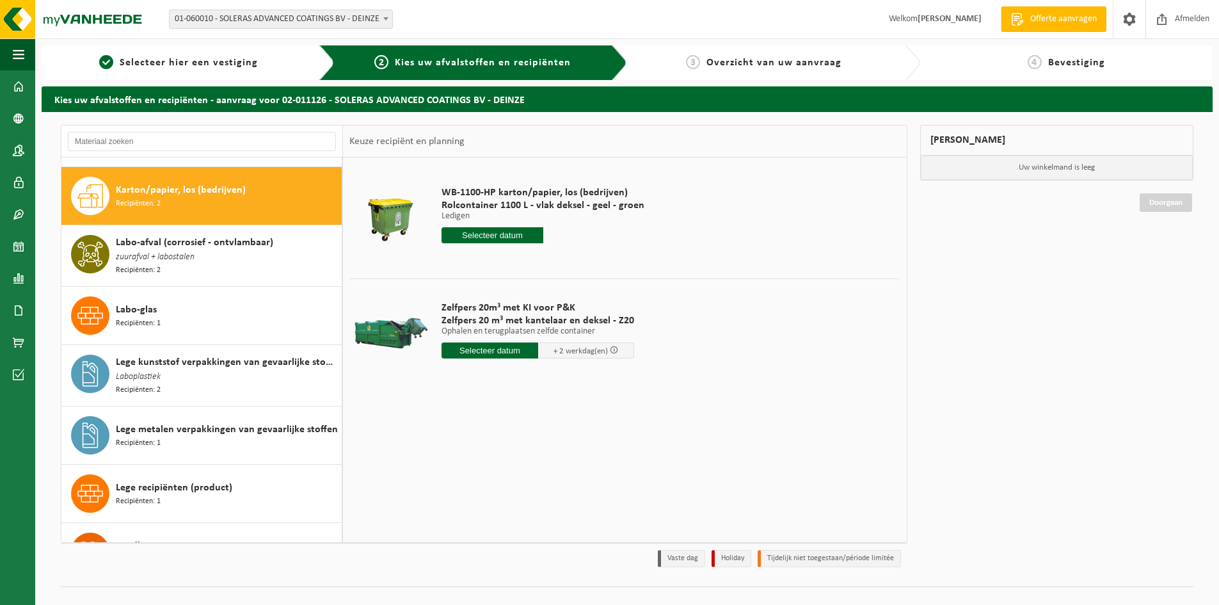
click at [508, 351] on input "text" at bounding box center [489, 350] width 97 height 16
click at [460, 468] on div "13" at bounding box center [453, 464] width 22 height 20
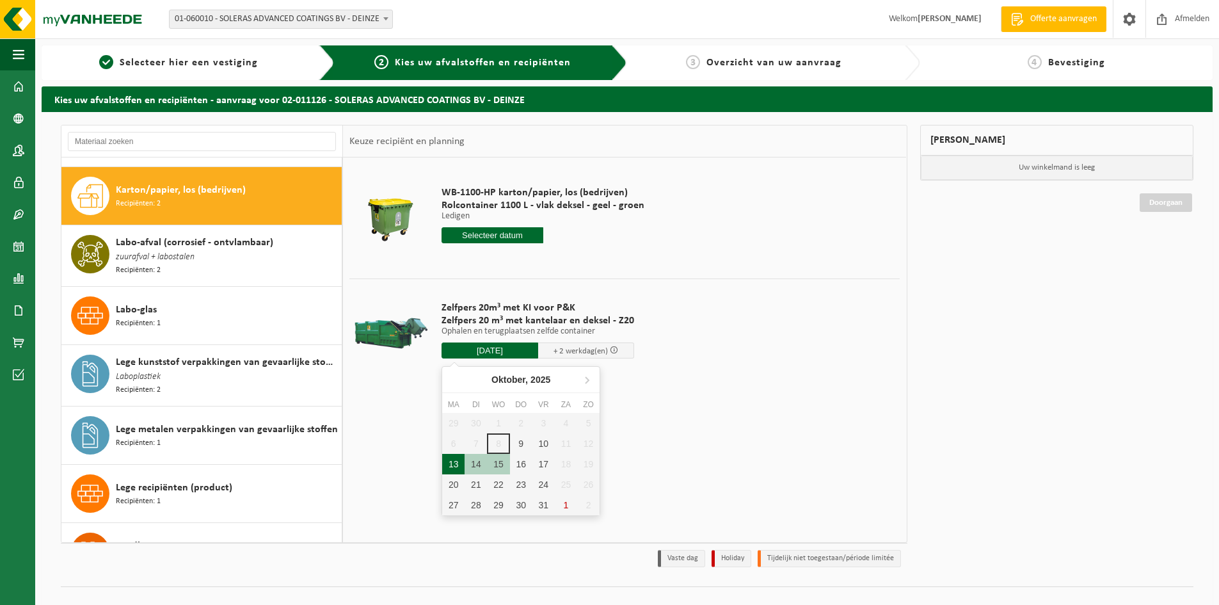
type input "Van 2025-10-13"
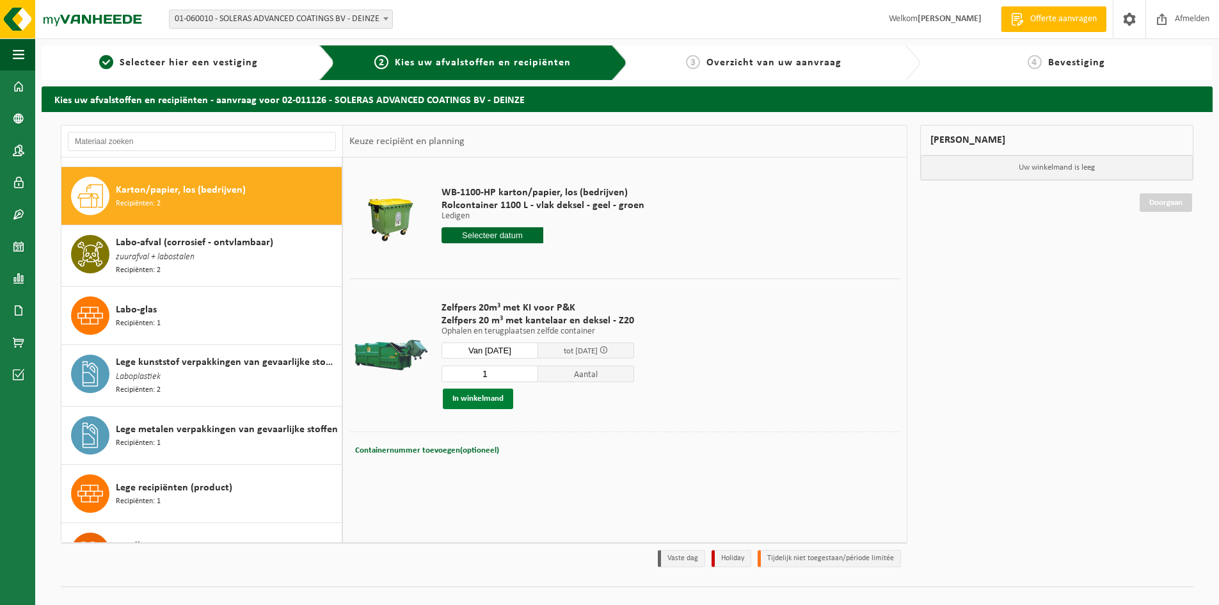
click at [475, 395] on button "In winkelmand" at bounding box center [478, 398] width 70 height 20
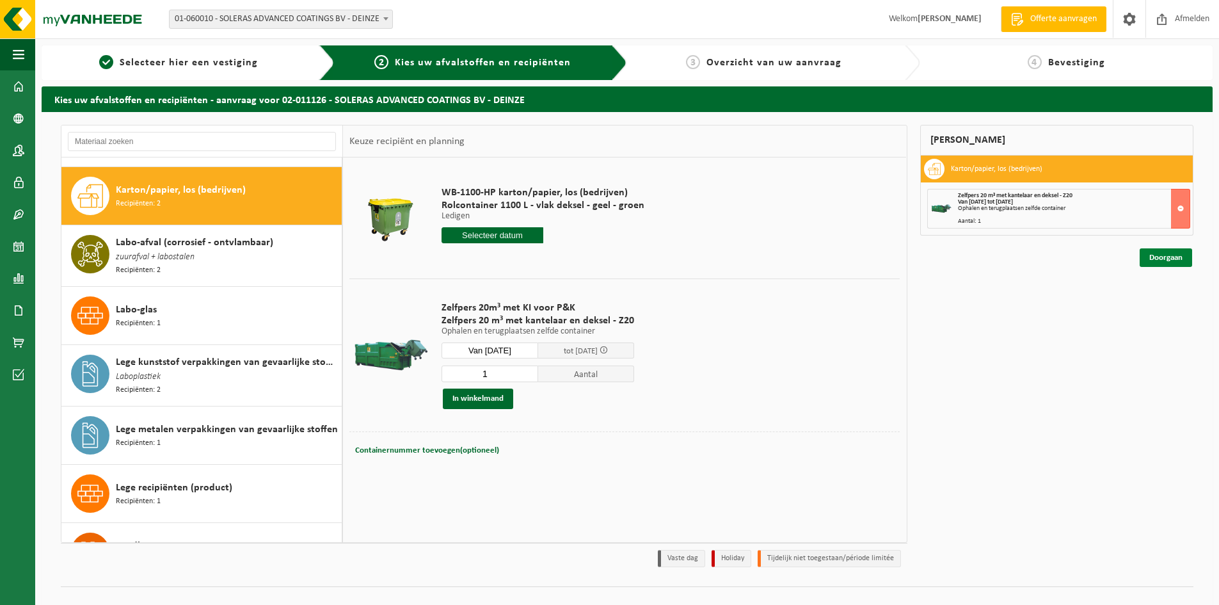
click at [1155, 260] on link "Doorgaan" at bounding box center [1165, 257] width 52 height 19
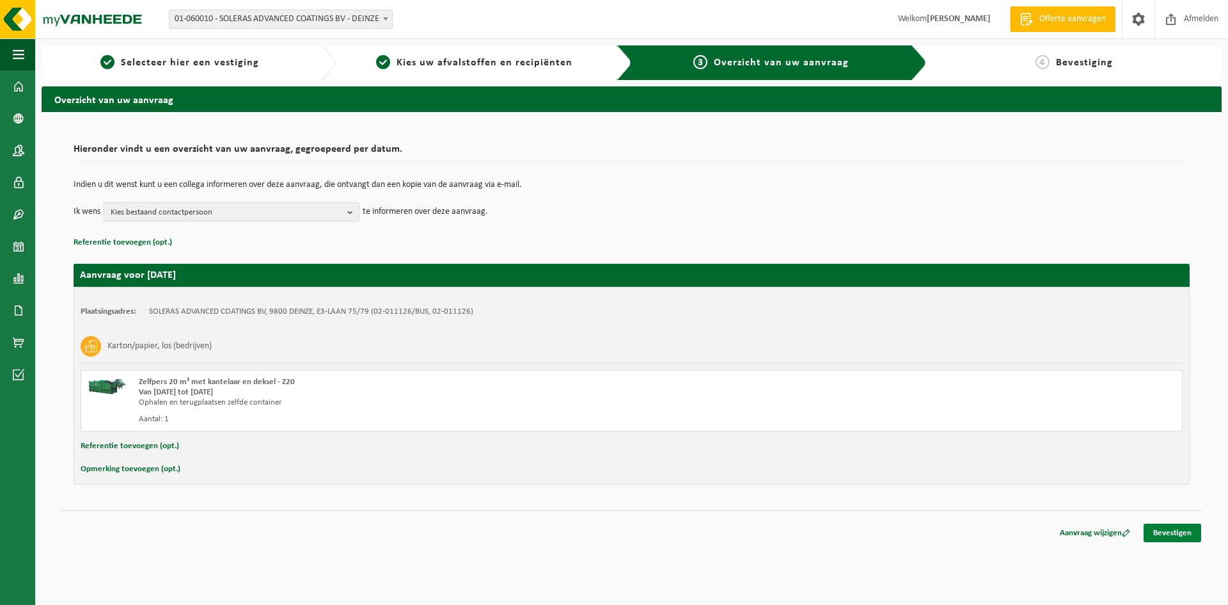
click at [1161, 537] on link "Bevestigen" at bounding box center [1173, 532] width 58 height 19
